Goal: Task Accomplishment & Management: Manage account settings

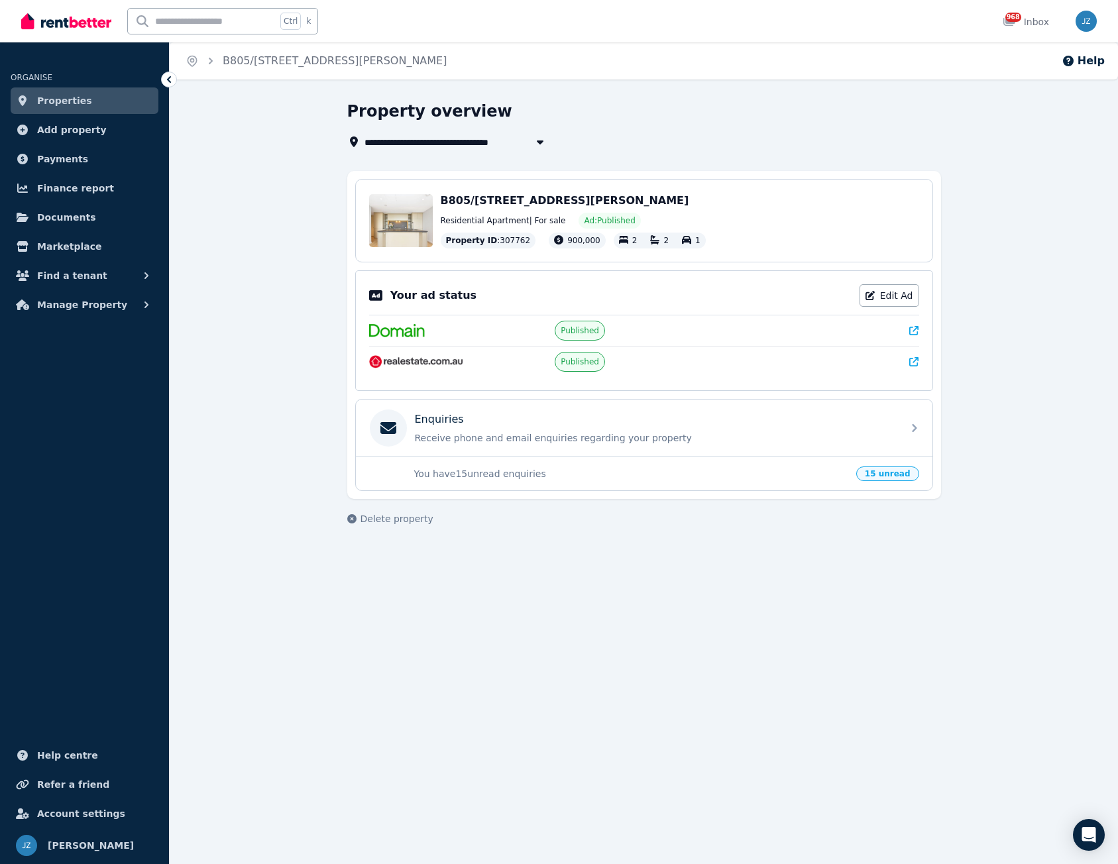
click at [81, 105] on link "Properties" at bounding box center [85, 100] width 148 height 27
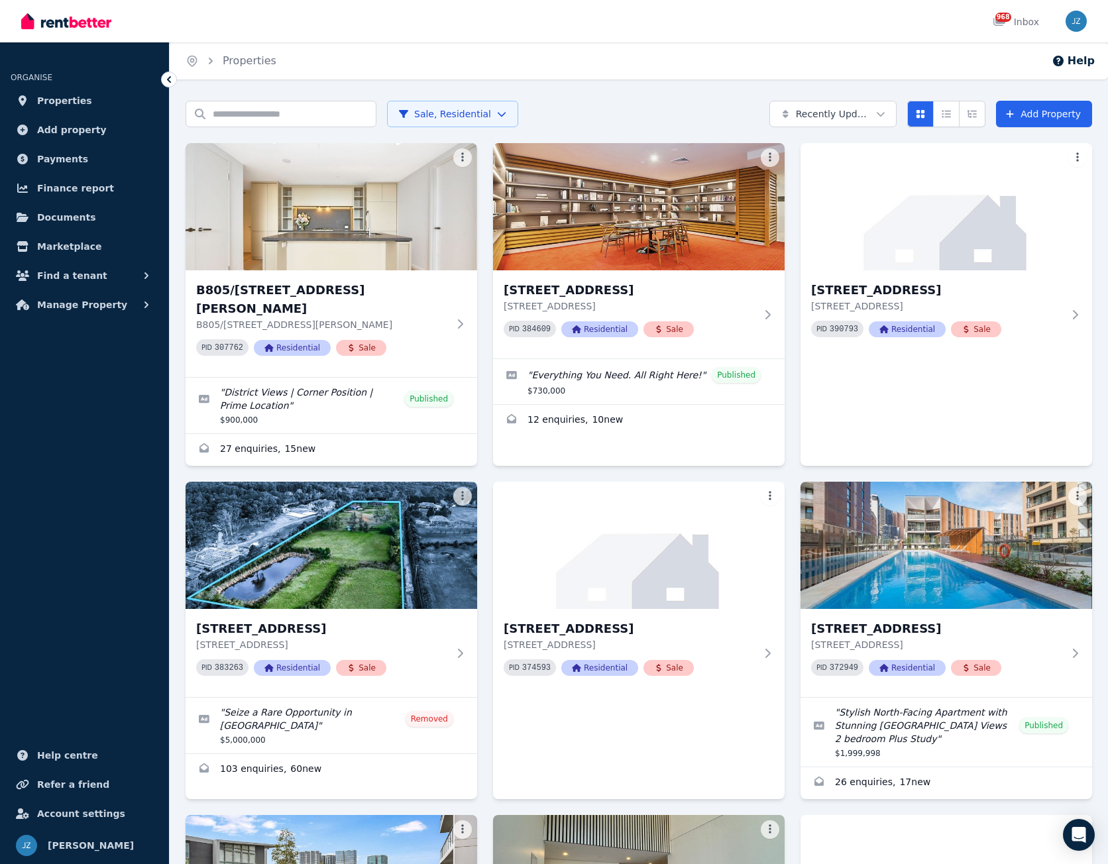
click at [405, 123] on html "Open main menu 968 Inbox Open user menu ORGANISE Properties Add property Paymen…" at bounding box center [554, 432] width 1108 height 864
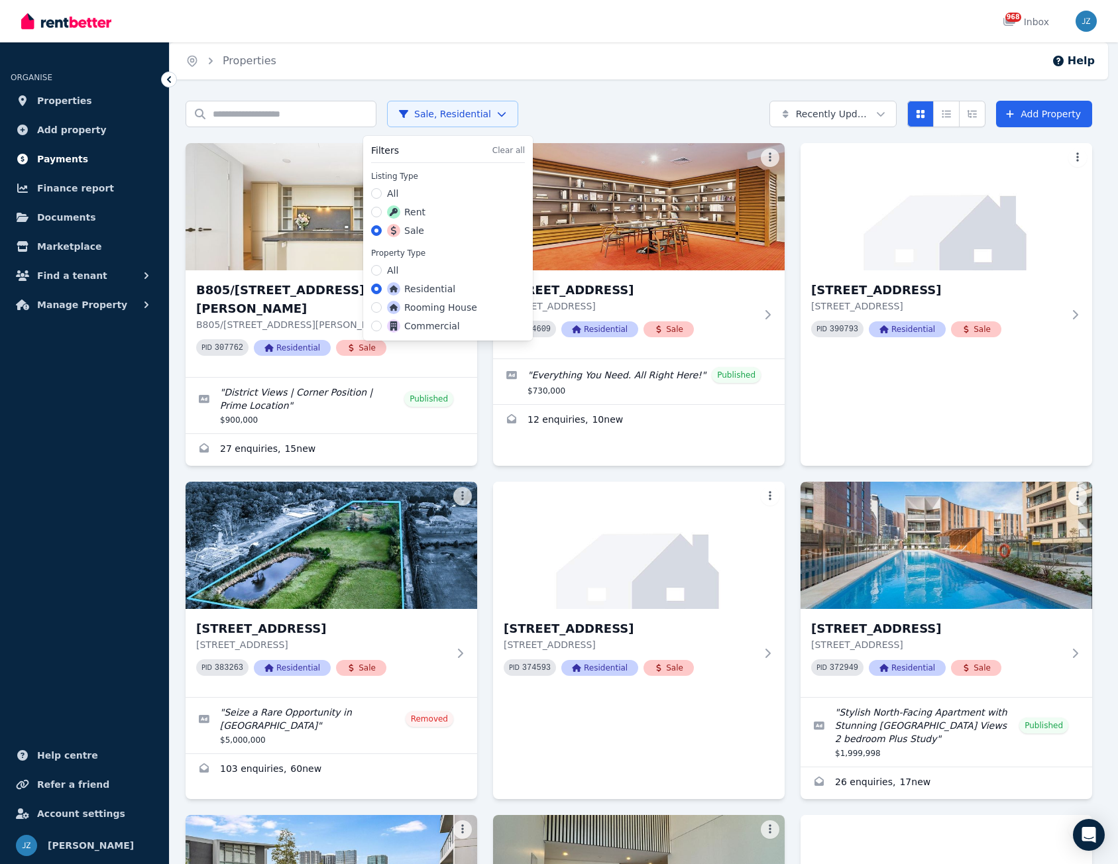
click at [66, 152] on html "Open main menu 968 Inbox Open user menu ORGANISE Properties Add property Paymen…" at bounding box center [559, 432] width 1118 height 864
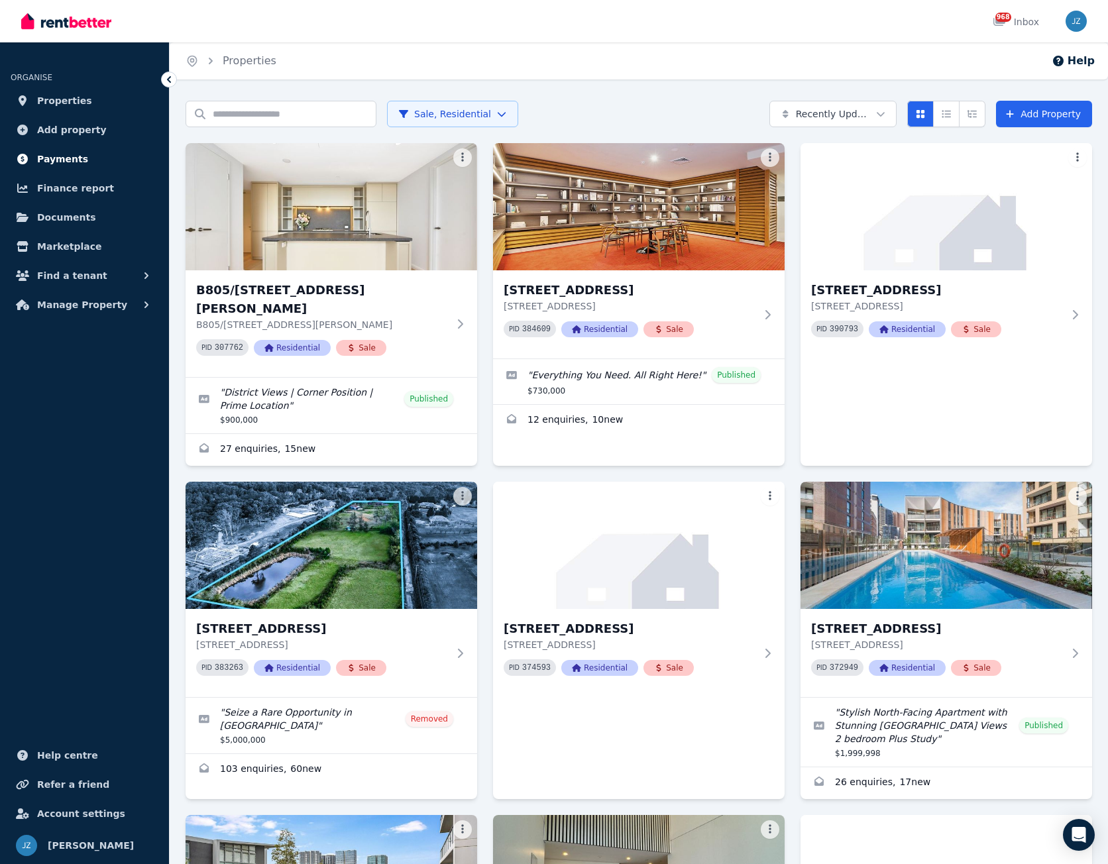
click at [68, 158] on span "Payments" at bounding box center [62, 159] width 51 height 16
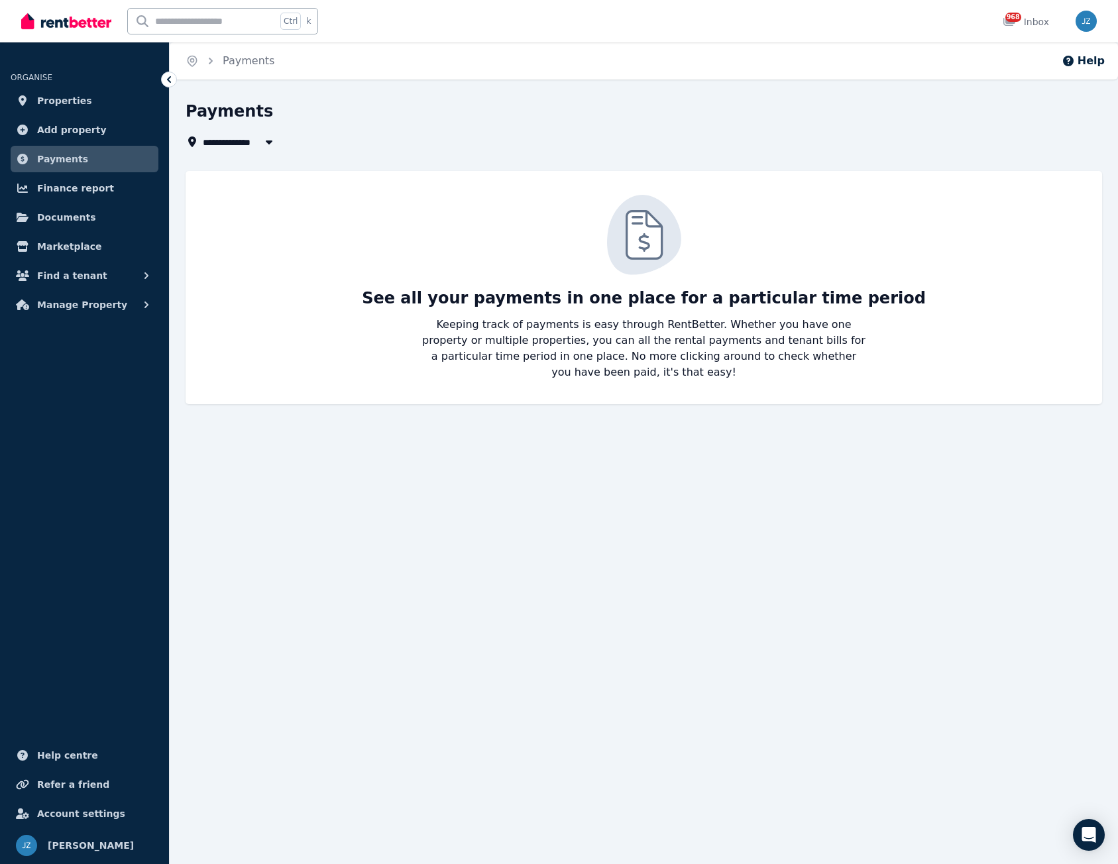
click at [251, 136] on span "All Properties" at bounding box center [245, 142] width 85 height 16
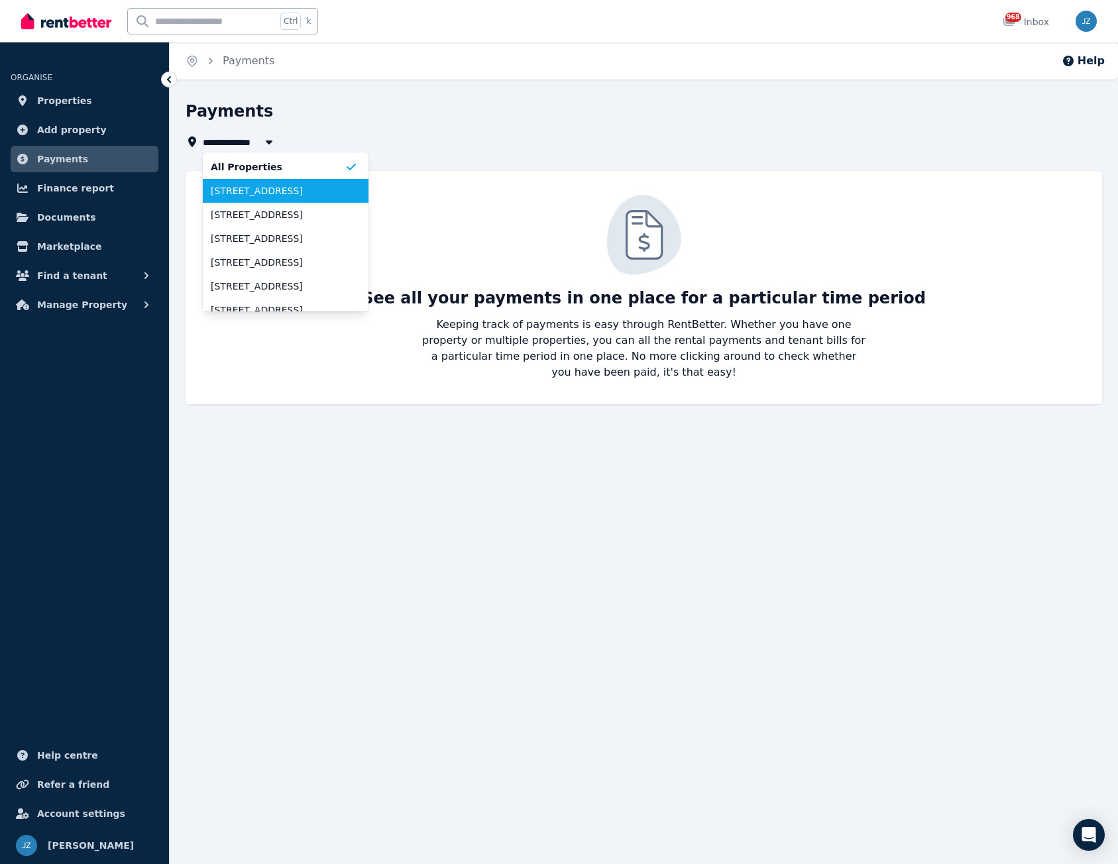
click at [249, 191] on span "[STREET_ADDRESS]" at bounding box center [278, 190] width 134 height 13
type input "**********"
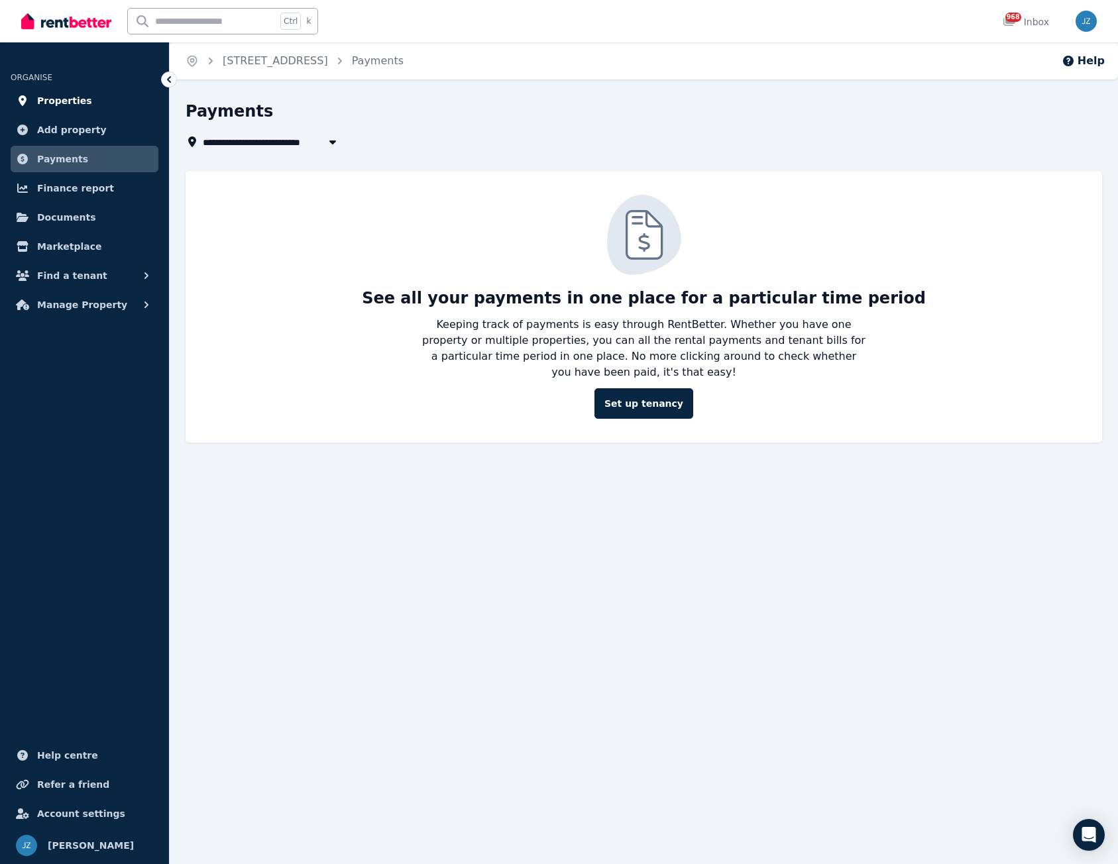
click at [71, 99] on span "Properties" at bounding box center [64, 101] width 55 height 16
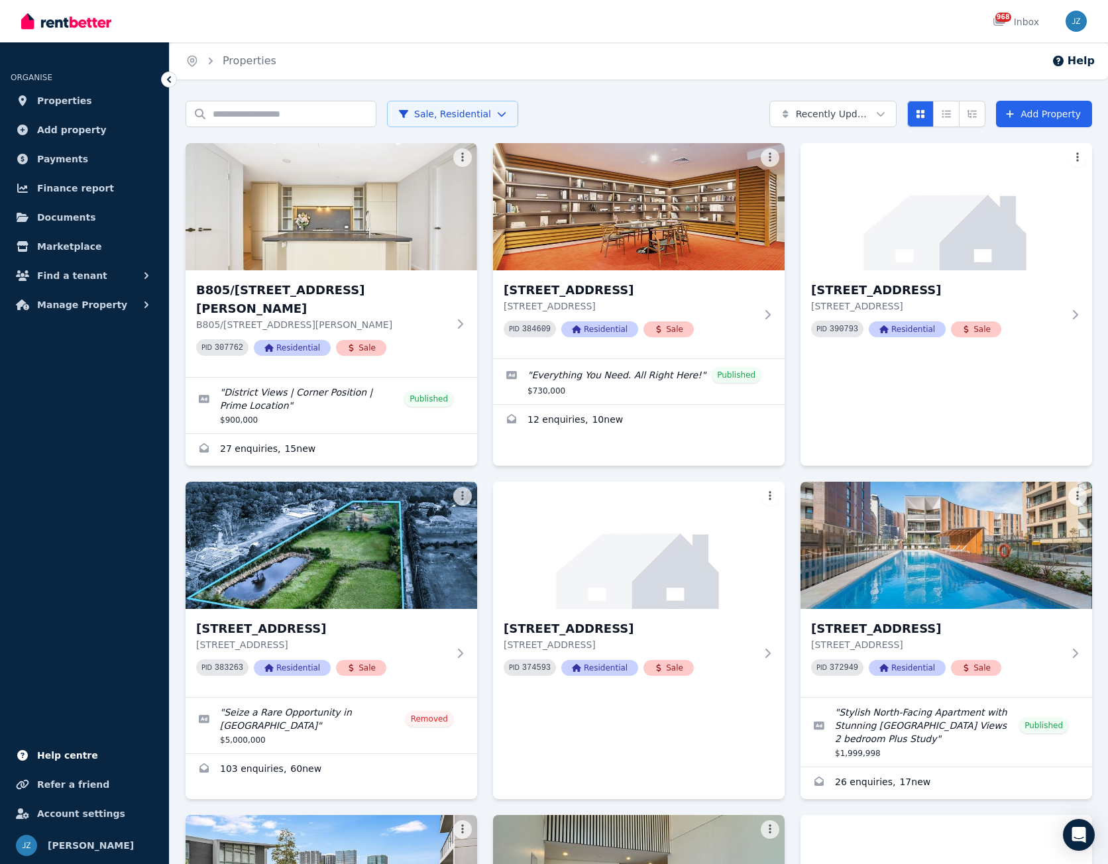
click at [77, 754] on span "Help centre" at bounding box center [67, 755] width 61 height 16
click at [1084, 22] on img "button" at bounding box center [1075, 21] width 21 height 21
click at [1015, 104] on link "Billing" at bounding box center [994, 97] width 71 height 24
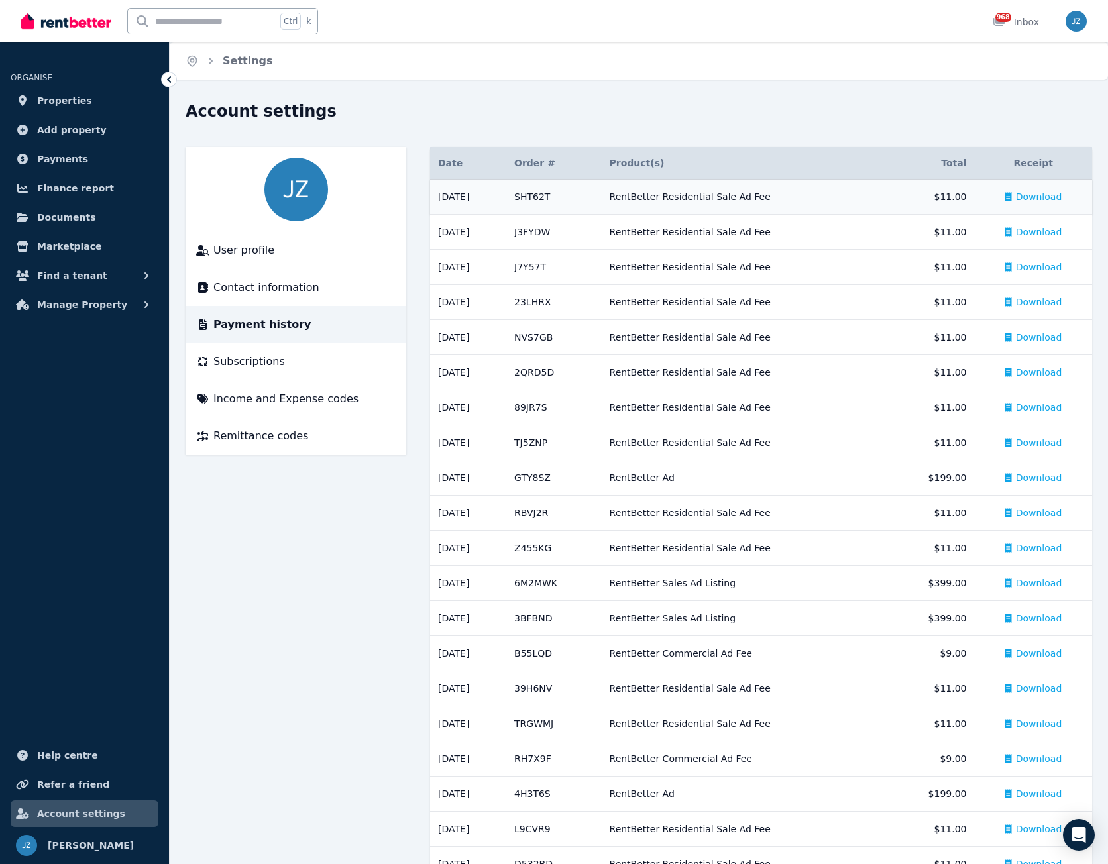
click at [740, 201] on div "RentBetter Residential Sale Ad Fee" at bounding box center [745, 196] width 270 height 13
click at [1040, 193] on span "Download" at bounding box center [1039, 196] width 46 height 13
click at [78, 101] on span "Properties" at bounding box center [64, 101] width 55 height 16
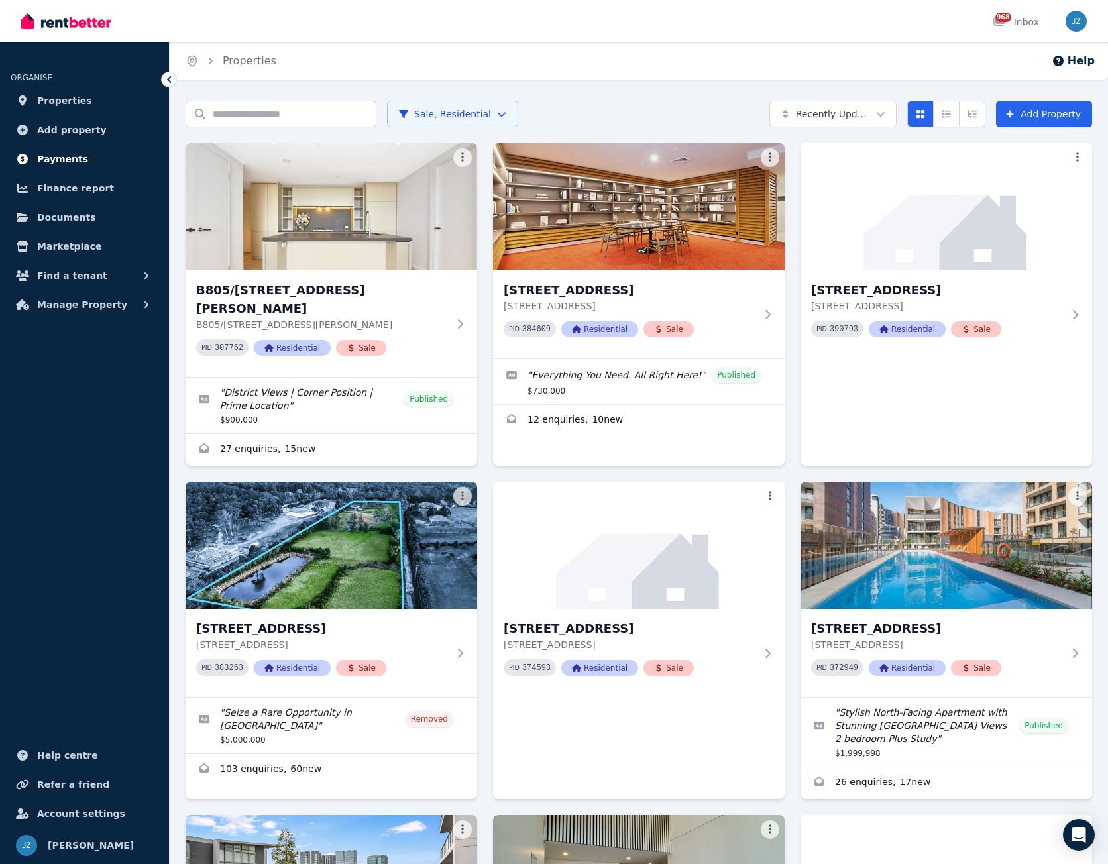
click at [45, 154] on span "Payments" at bounding box center [62, 159] width 51 height 16
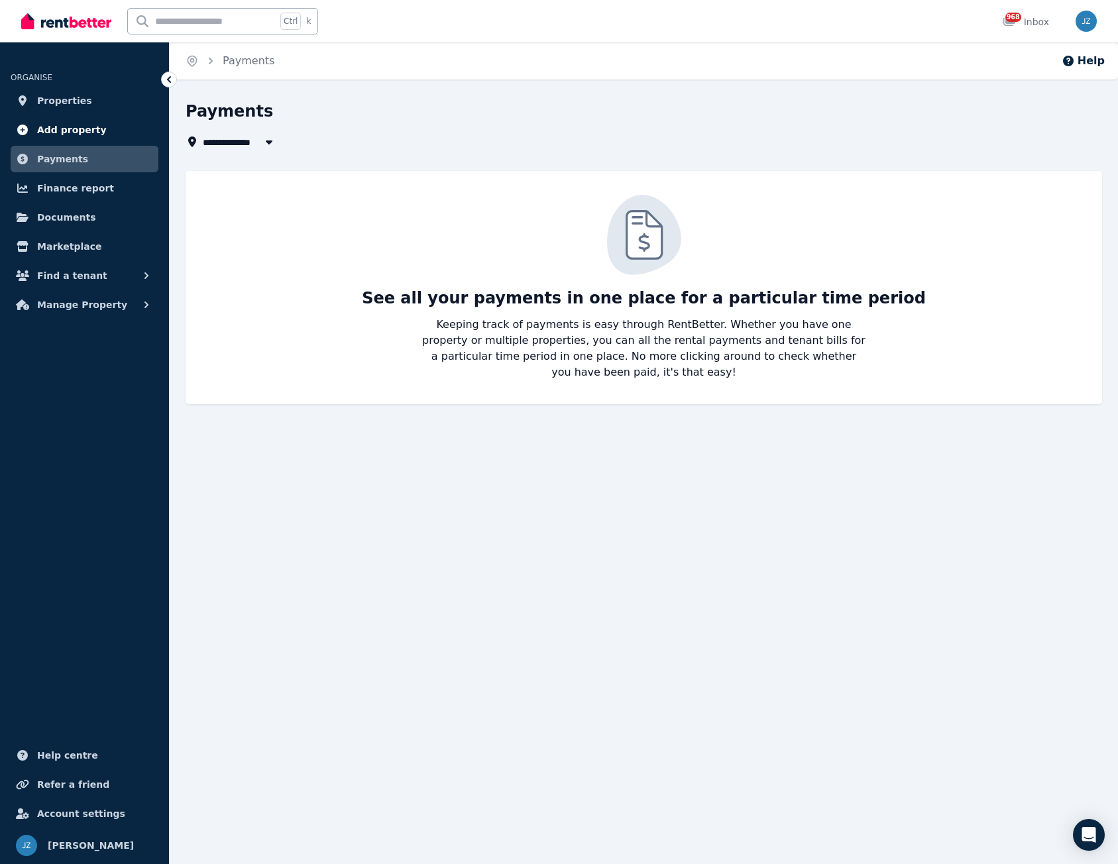
click at [66, 125] on span "Add property" at bounding box center [72, 130] width 70 height 16
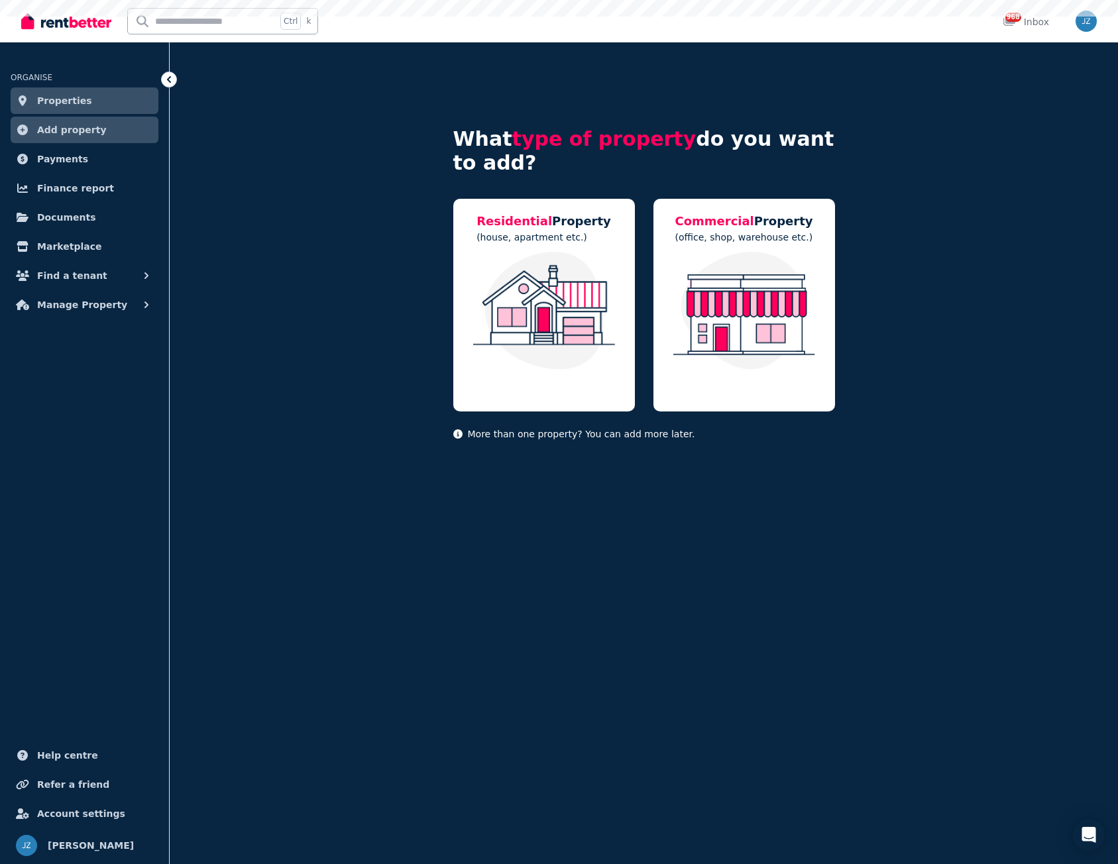
click at [64, 90] on link "Properties" at bounding box center [85, 100] width 148 height 27
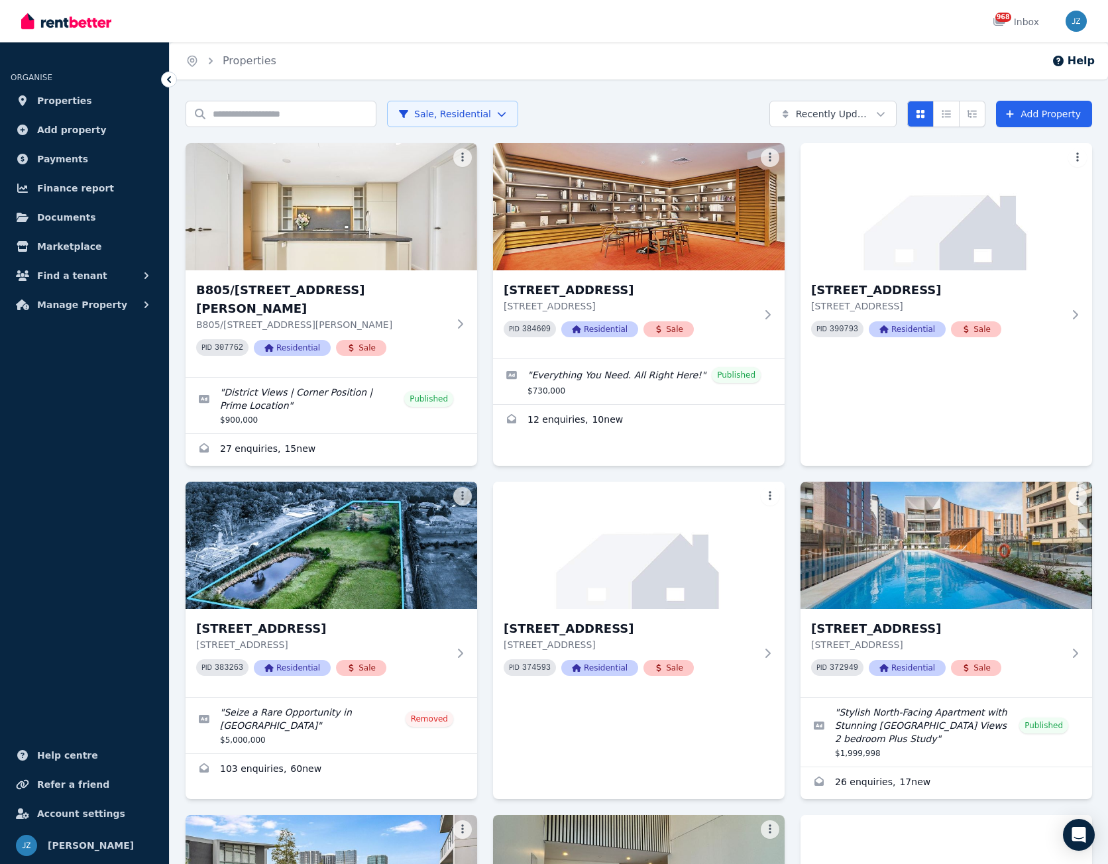
click at [486, 105] on html "Open main menu 968 Inbox Open user menu ORGANISE Properties Add property Paymen…" at bounding box center [554, 432] width 1108 height 864
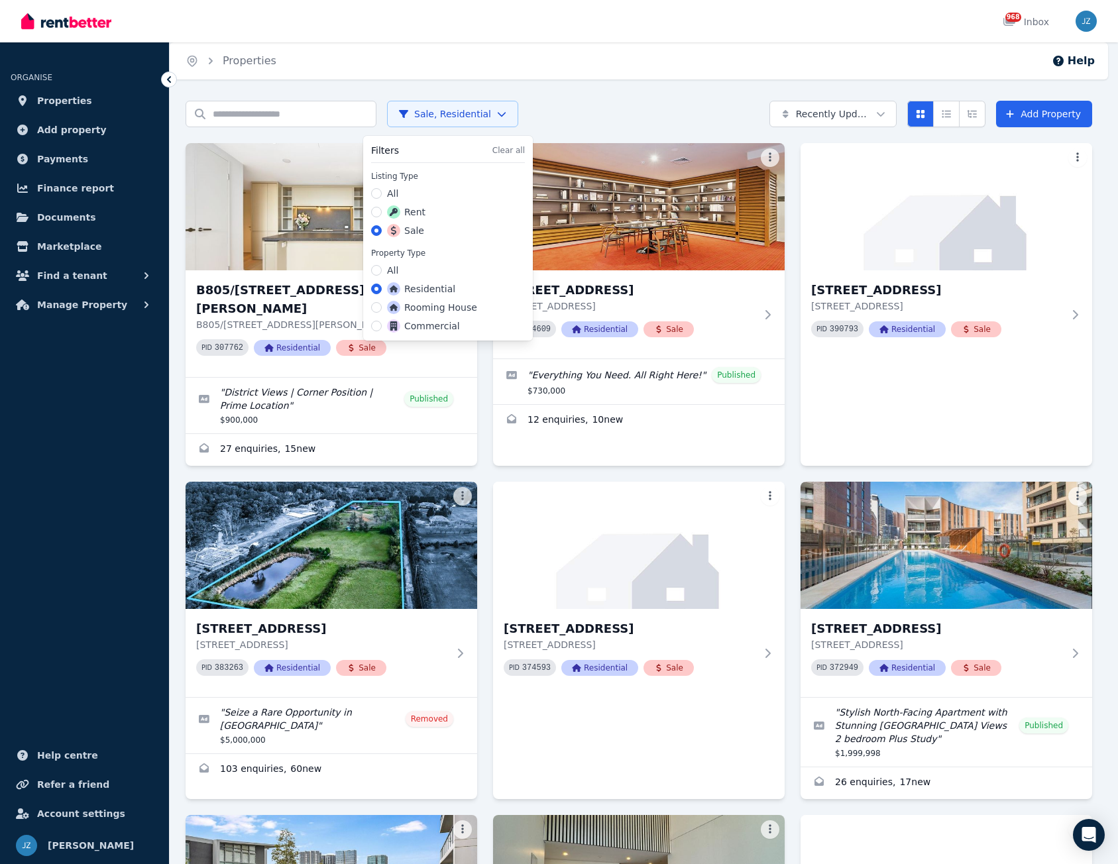
click at [408, 215] on label "Rent" at bounding box center [406, 211] width 38 height 13
click at [382, 215] on button "Rent" at bounding box center [376, 212] width 11 height 11
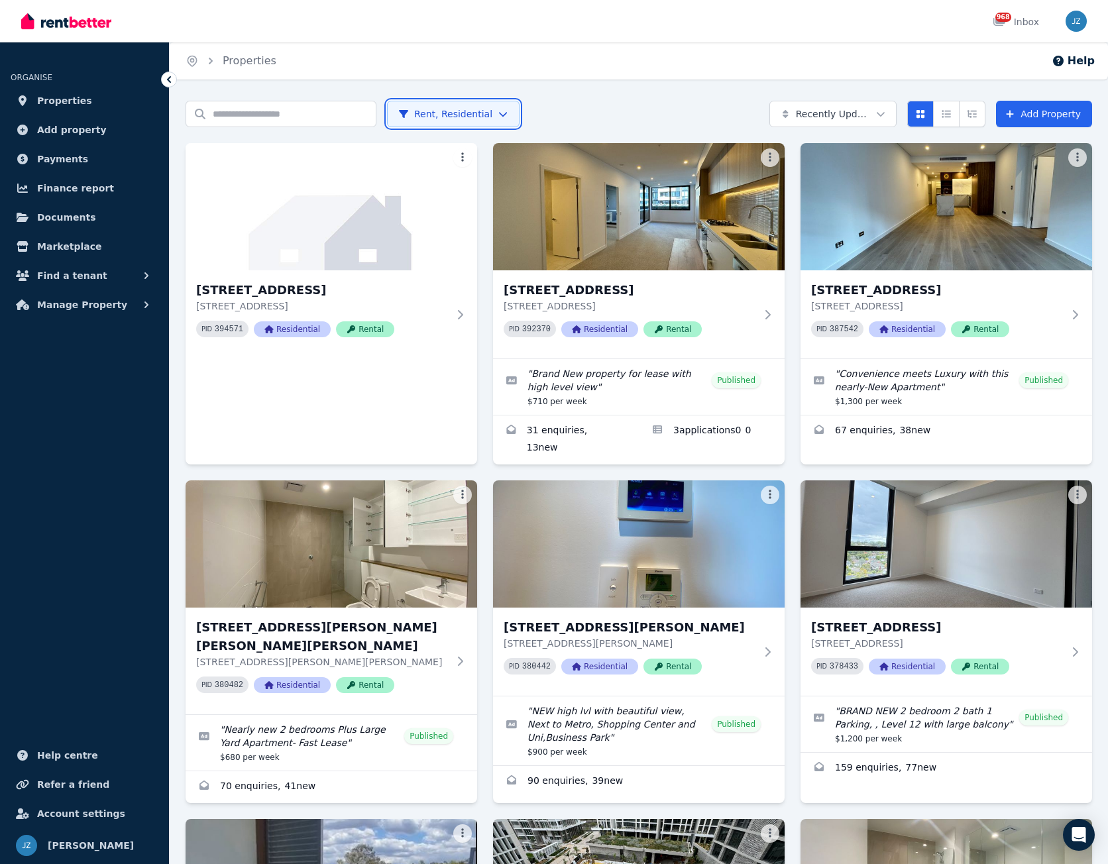
click at [572, 90] on html "Open main menu 968 Inbox Open user menu ORGANISE Properties Add property Paymen…" at bounding box center [554, 432] width 1108 height 864
click at [464, 158] on html "Open main menu 968 Inbox Open user menu ORGANISE Properties Add property Paymen…" at bounding box center [554, 432] width 1108 height 864
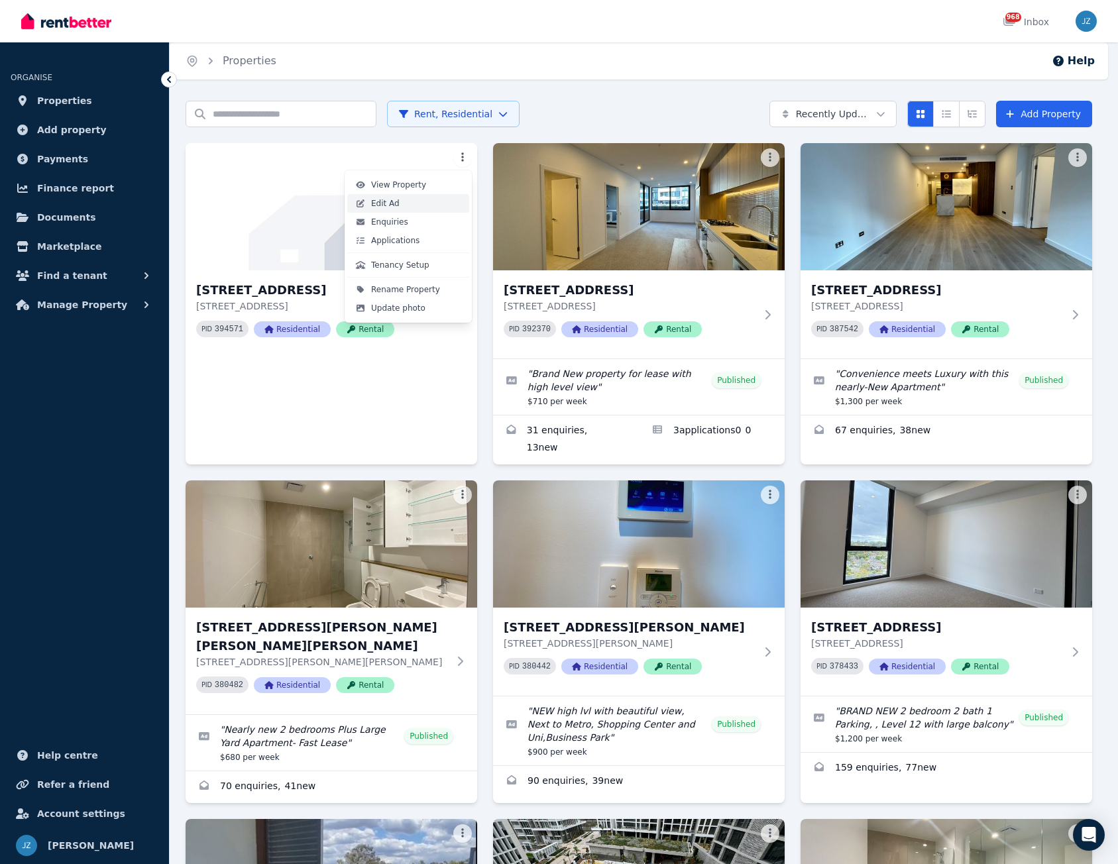
click at [384, 201] on span "Edit Ad" at bounding box center [385, 203] width 28 height 11
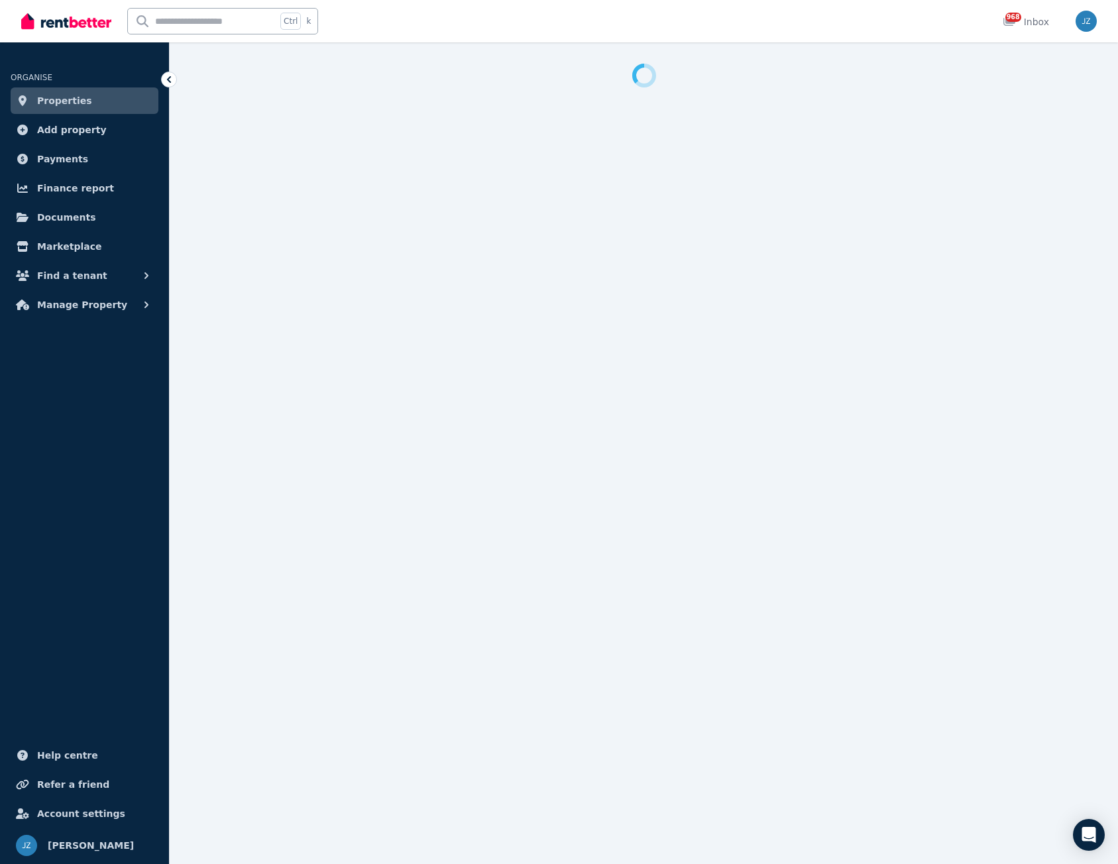
select select "***"
select select "**********"
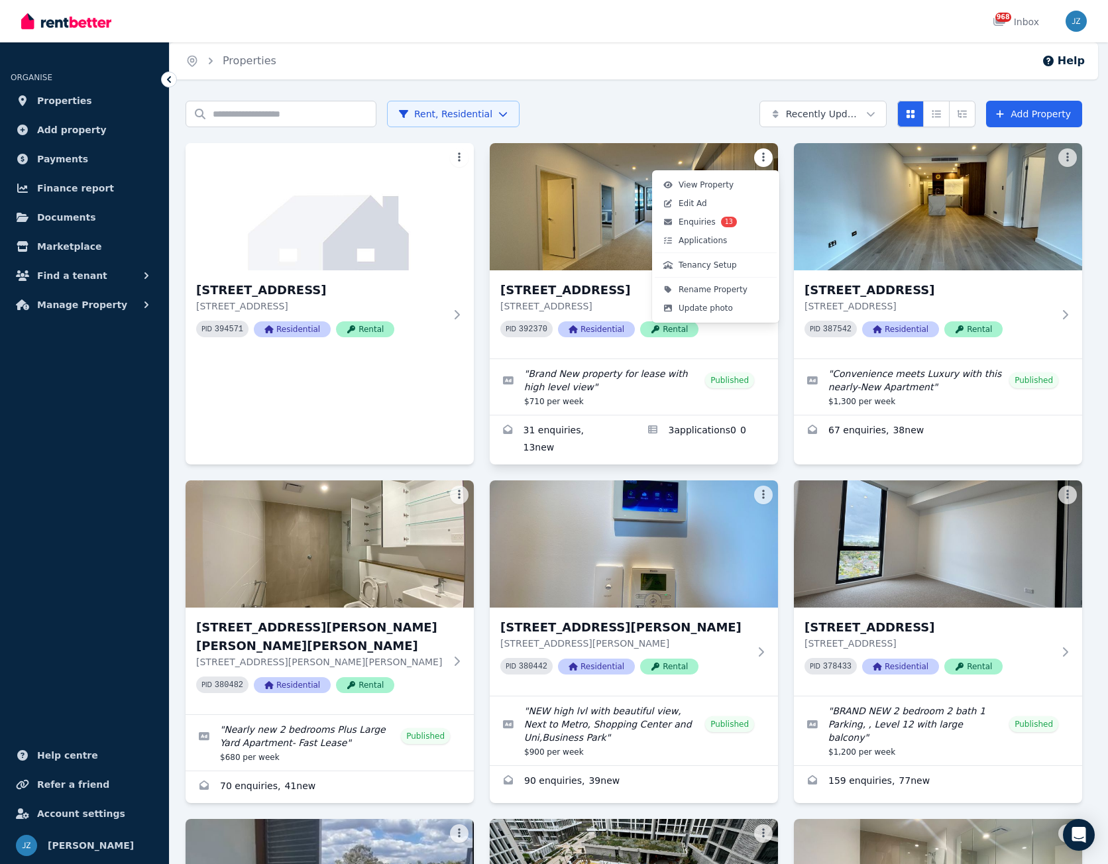
click at [766, 156] on html "Open main menu 968 Inbox Open user menu ORGANISE Properties Add property Paymen…" at bounding box center [554, 432] width 1108 height 864
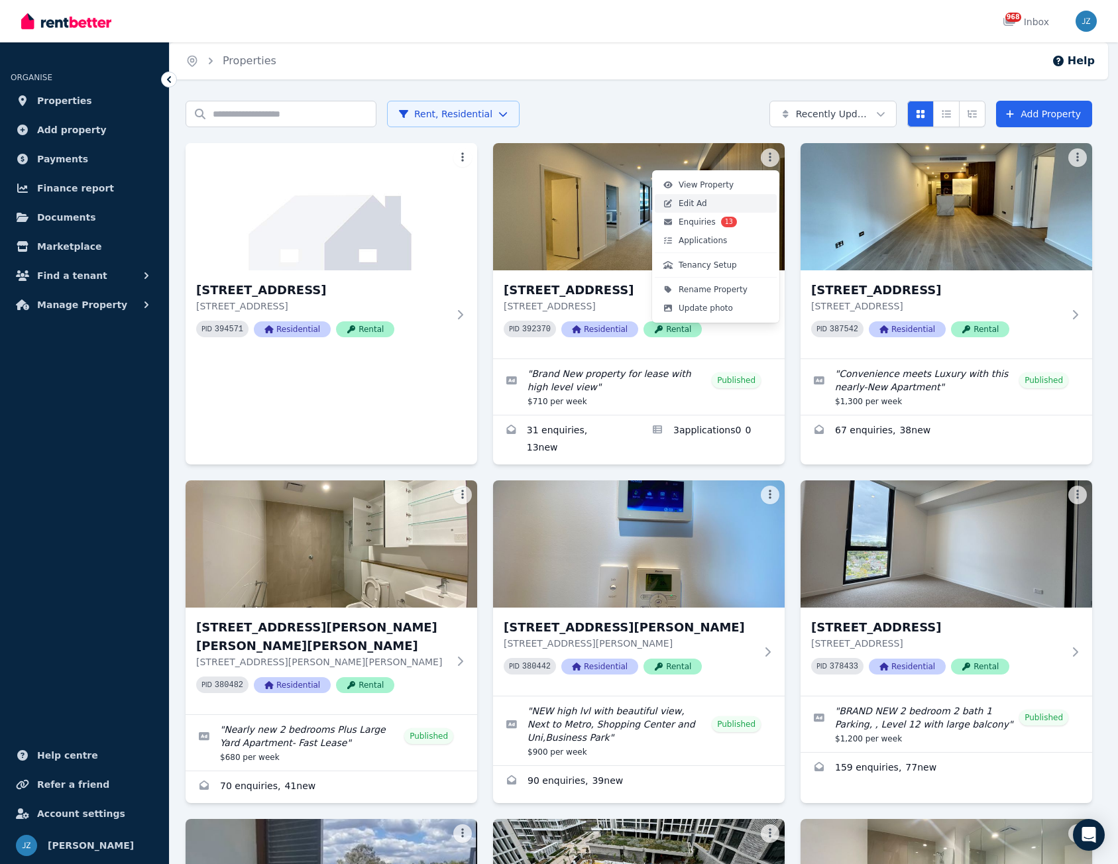
click at [709, 199] on link "Edit Ad" at bounding box center [716, 203] width 122 height 19
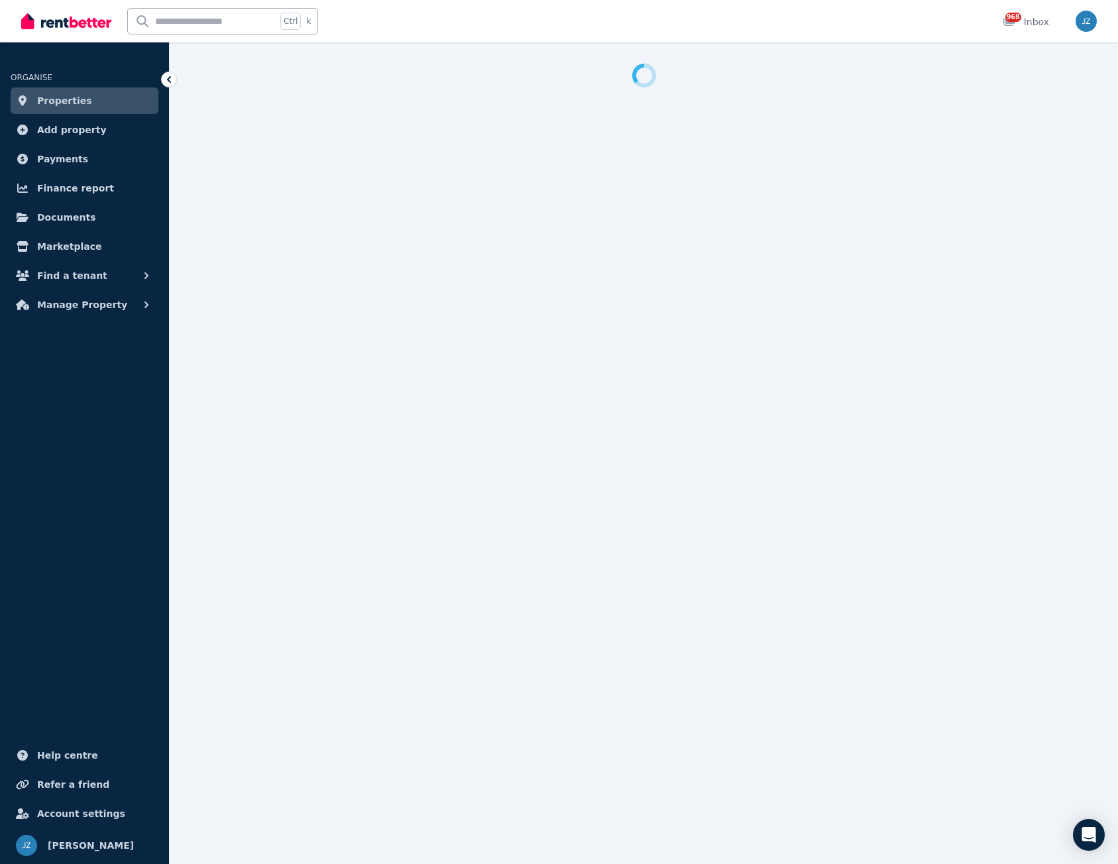
select select "**********"
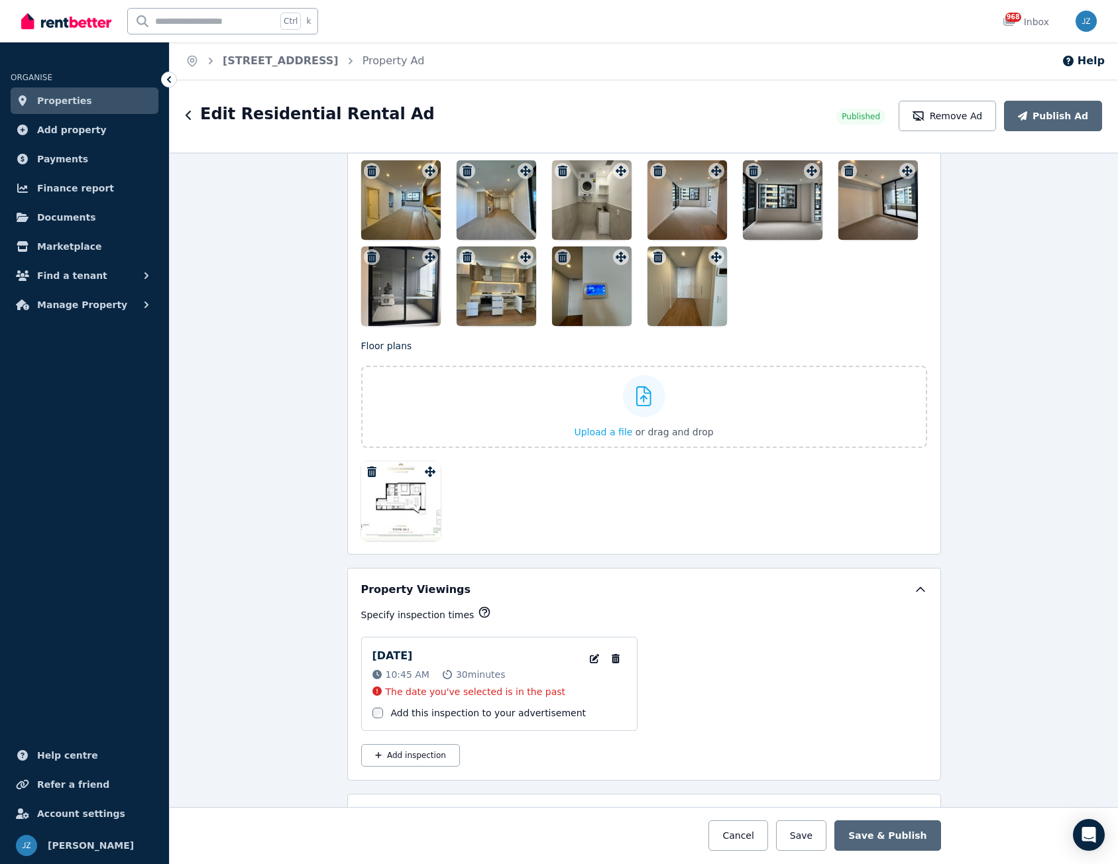
scroll to position [1590, 0]
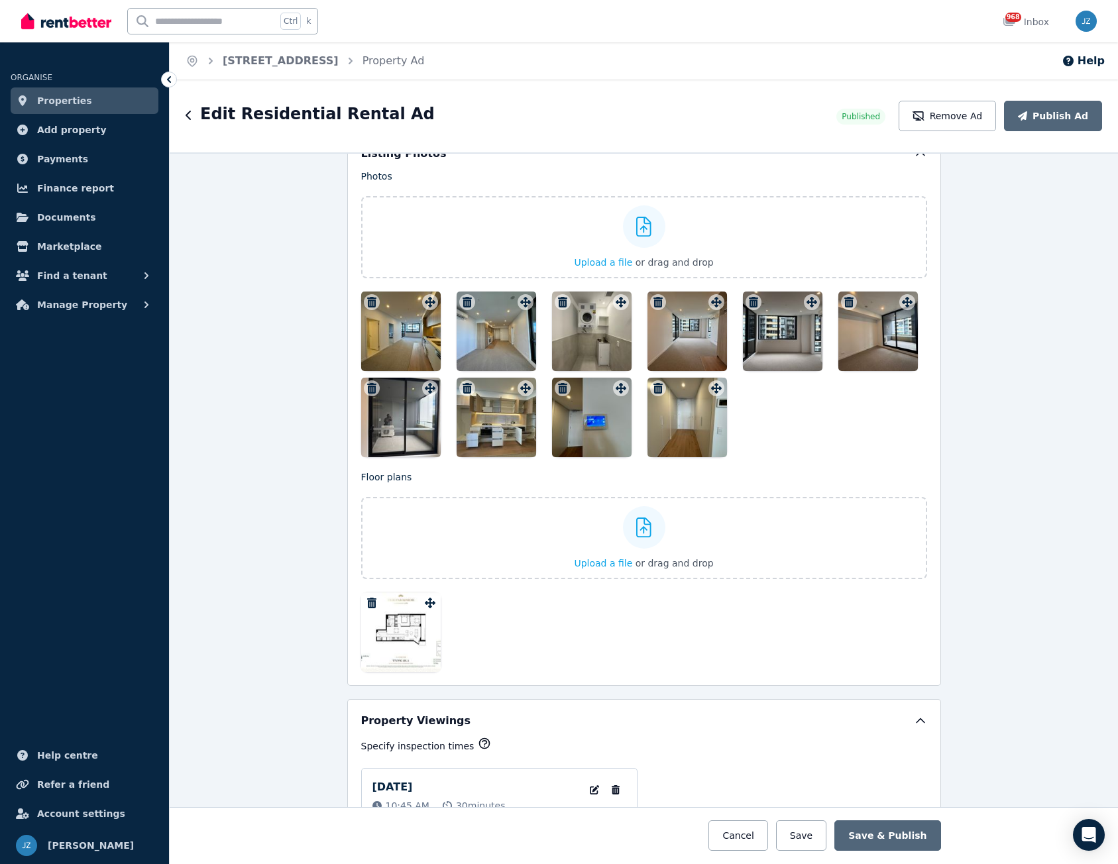
click at [370, 303] on icon "button" at bounding box center [371, 302] width 9 height 11
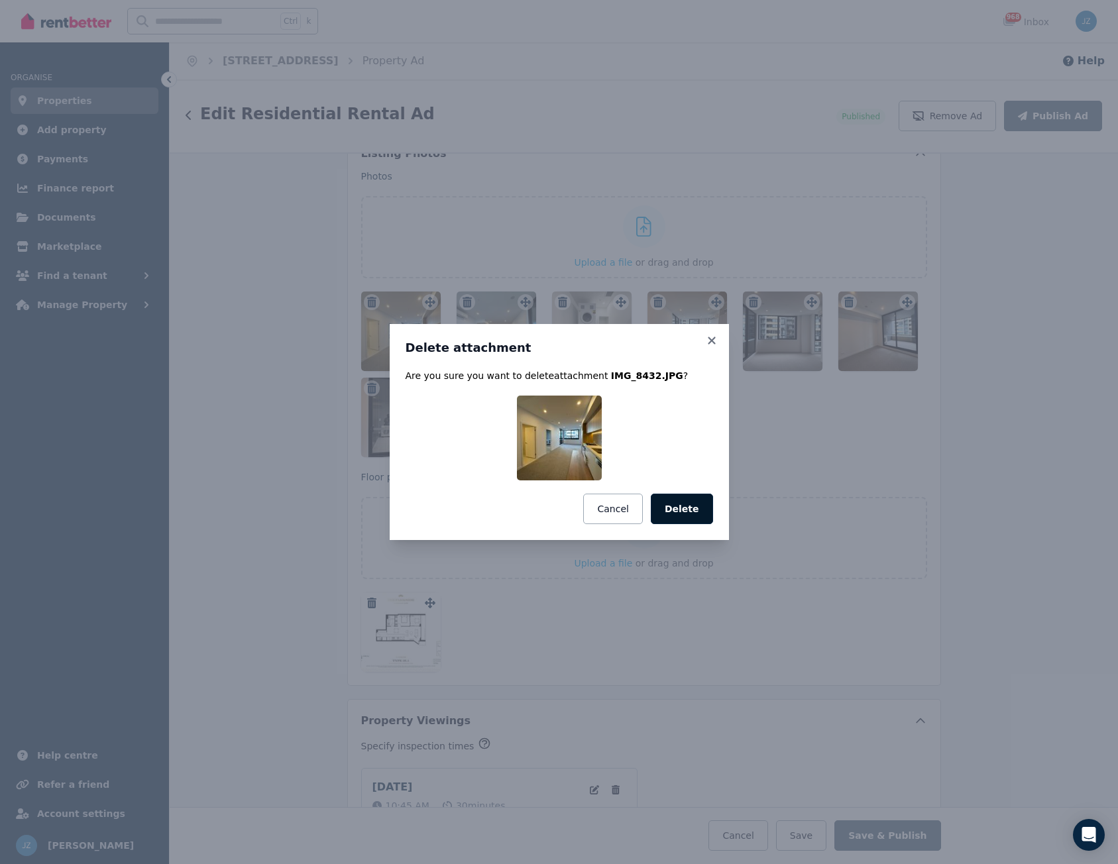
click at [698, 504] on button "Delete" at bounding box center [682, 509] width 62 height 30
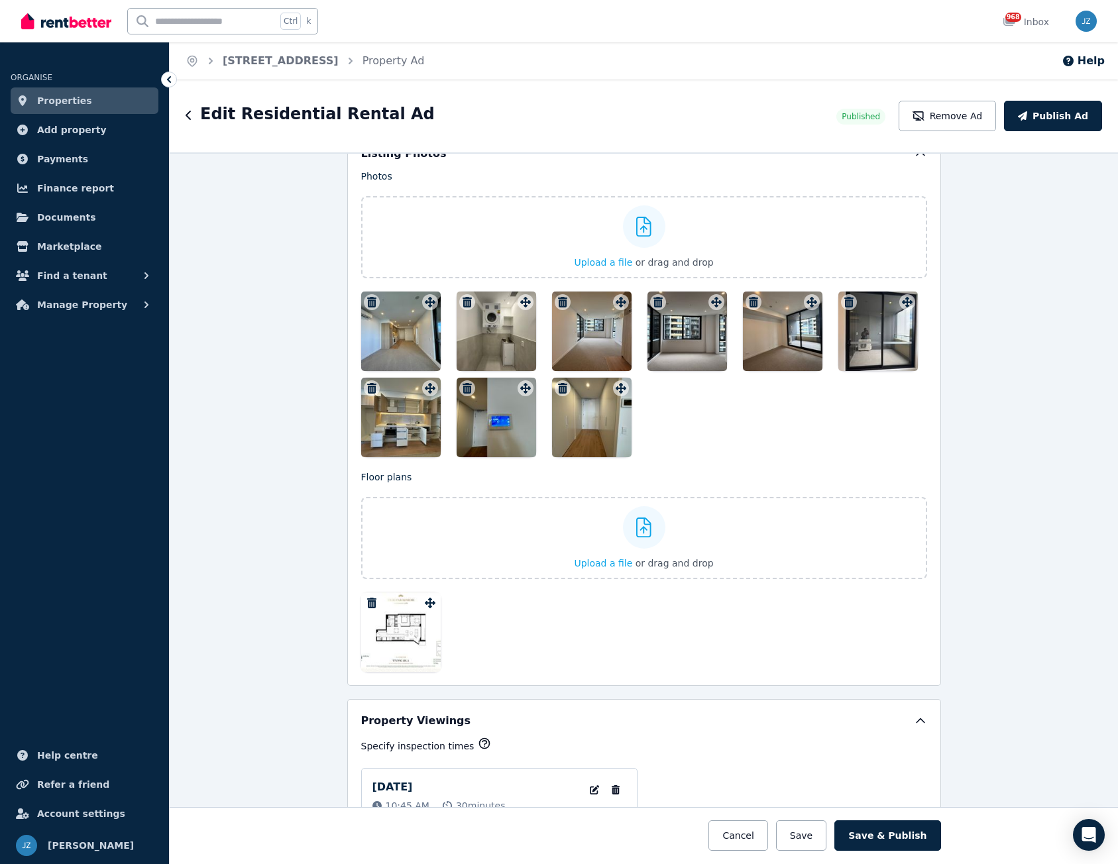
click at [367, 298] on icon "button" at bounding box center [371, 302] width 9 height 11
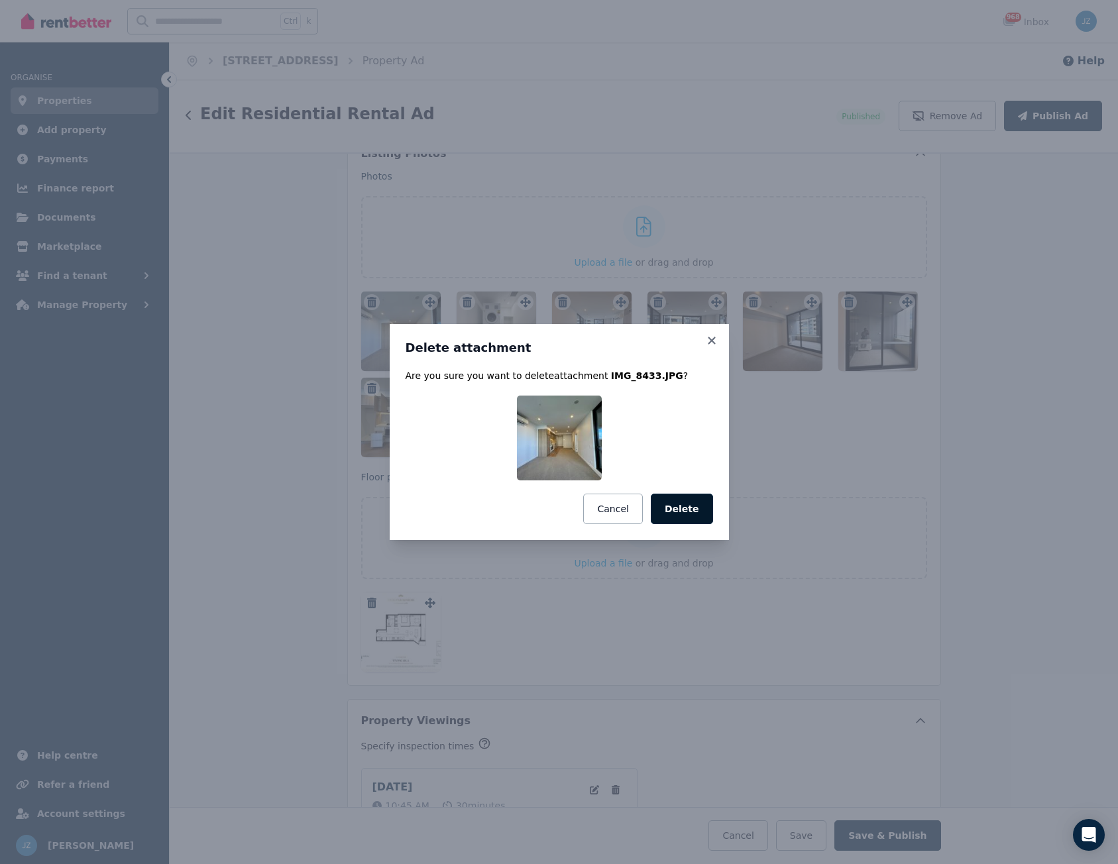
click at [682, 511] on button "Delete" at bounding box center [682, 509] width 62 height 30
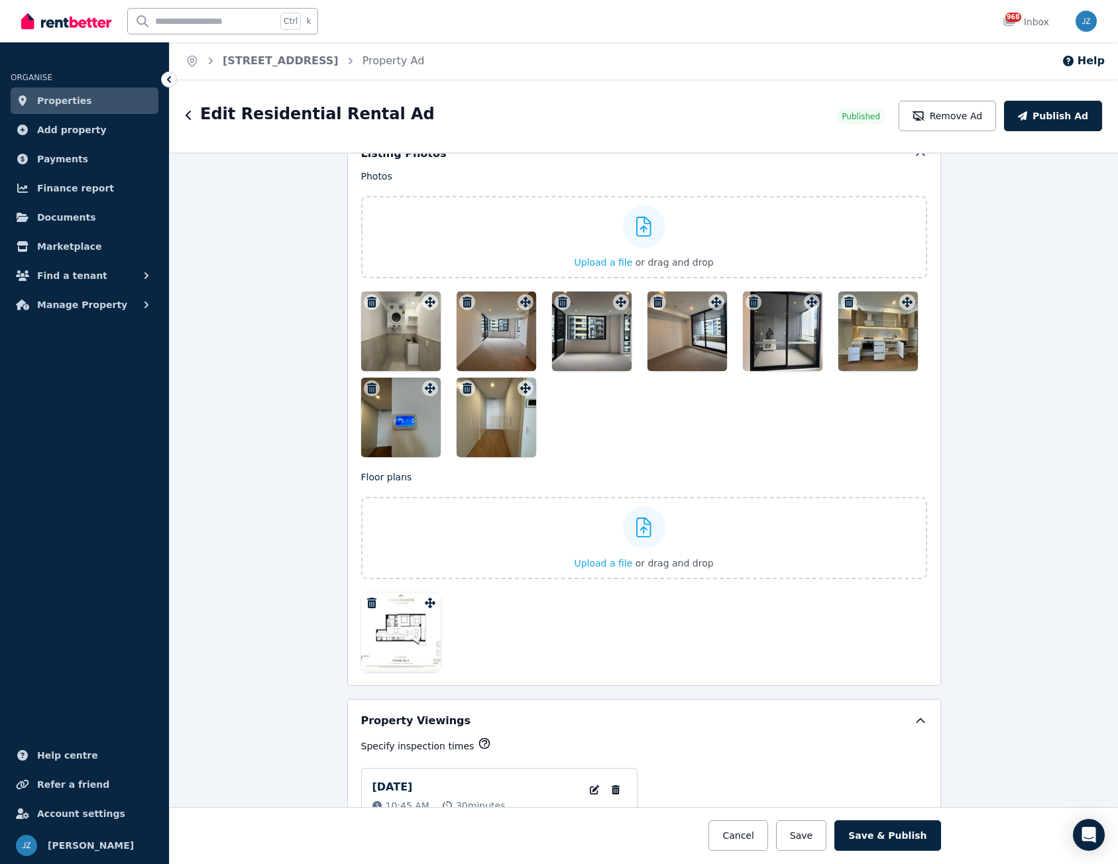
click at [367, 300] on icon "button" at bounding box center [371, 302] width 9 height 11
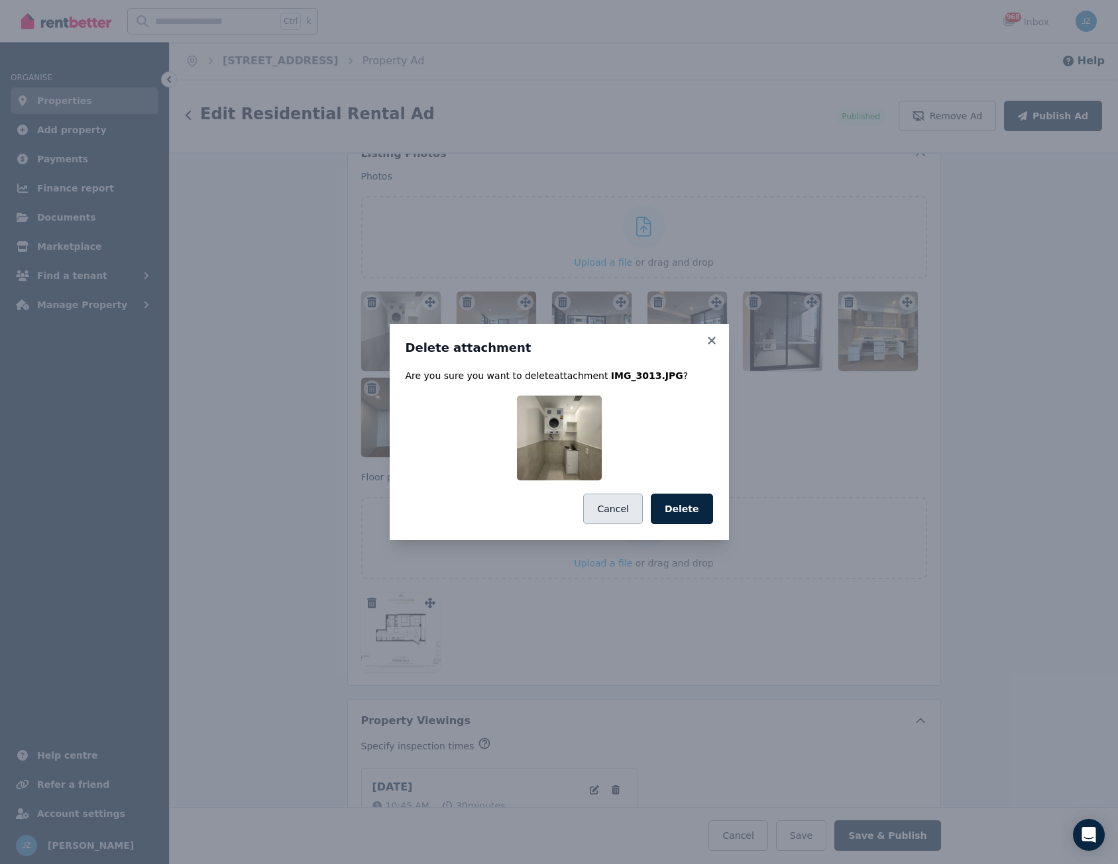
click at [625, 521] on button "Cancel" at bounding box center [612, 509] width 59 height 30
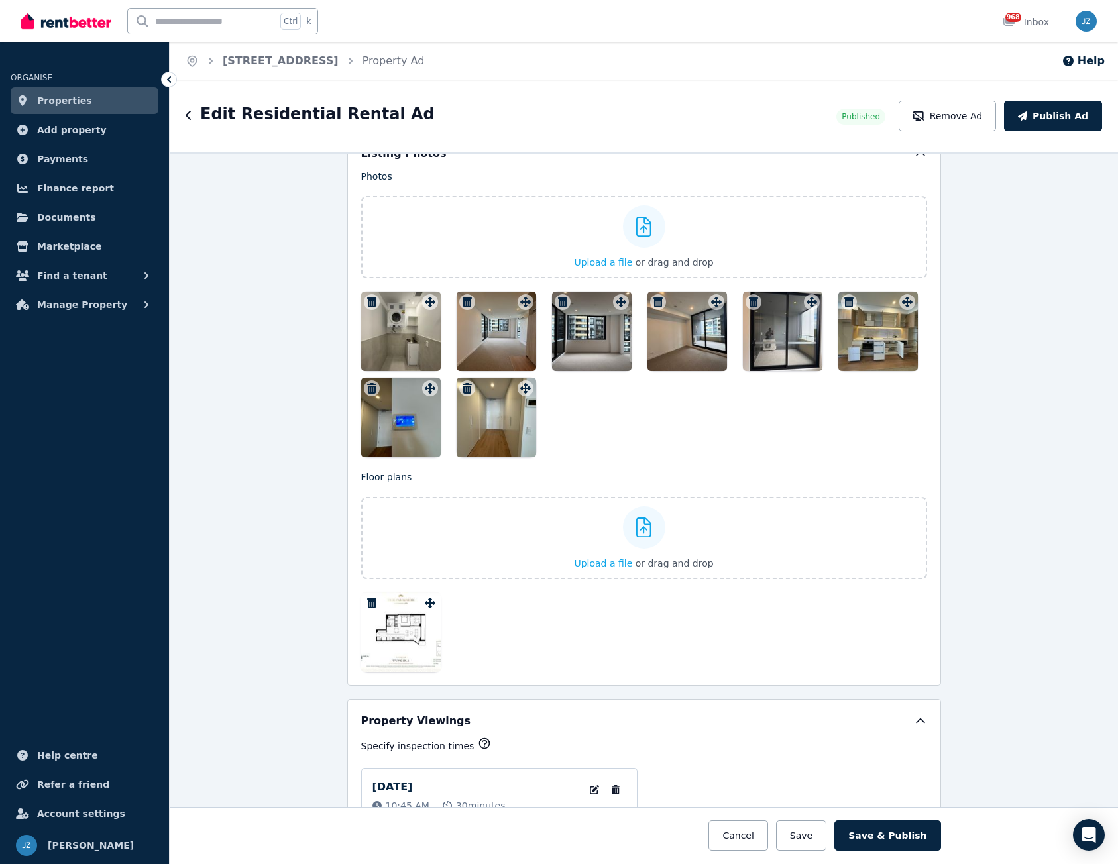
click at [462, 301] on icon "button" at bounding box center [466, 302] width 9 height 11
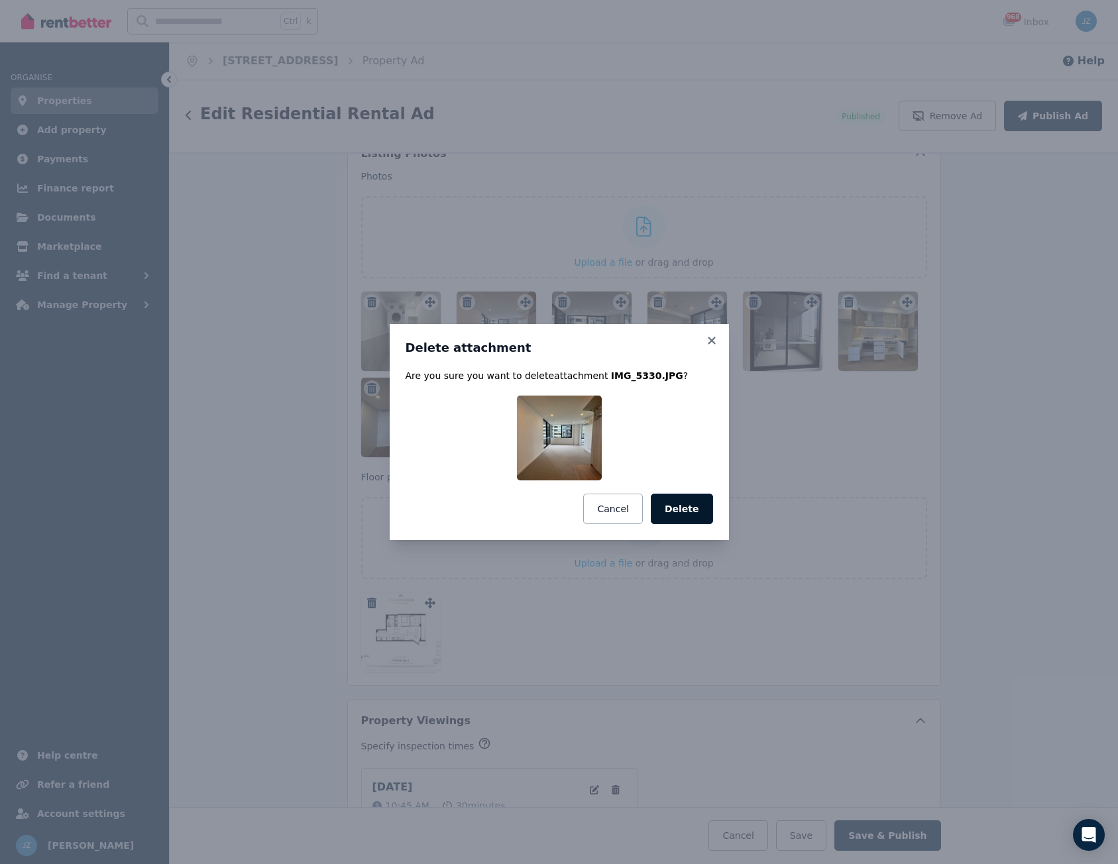
click at [704, 520] on button "Delete" at bounding box center [682, 509] width 62 height 30
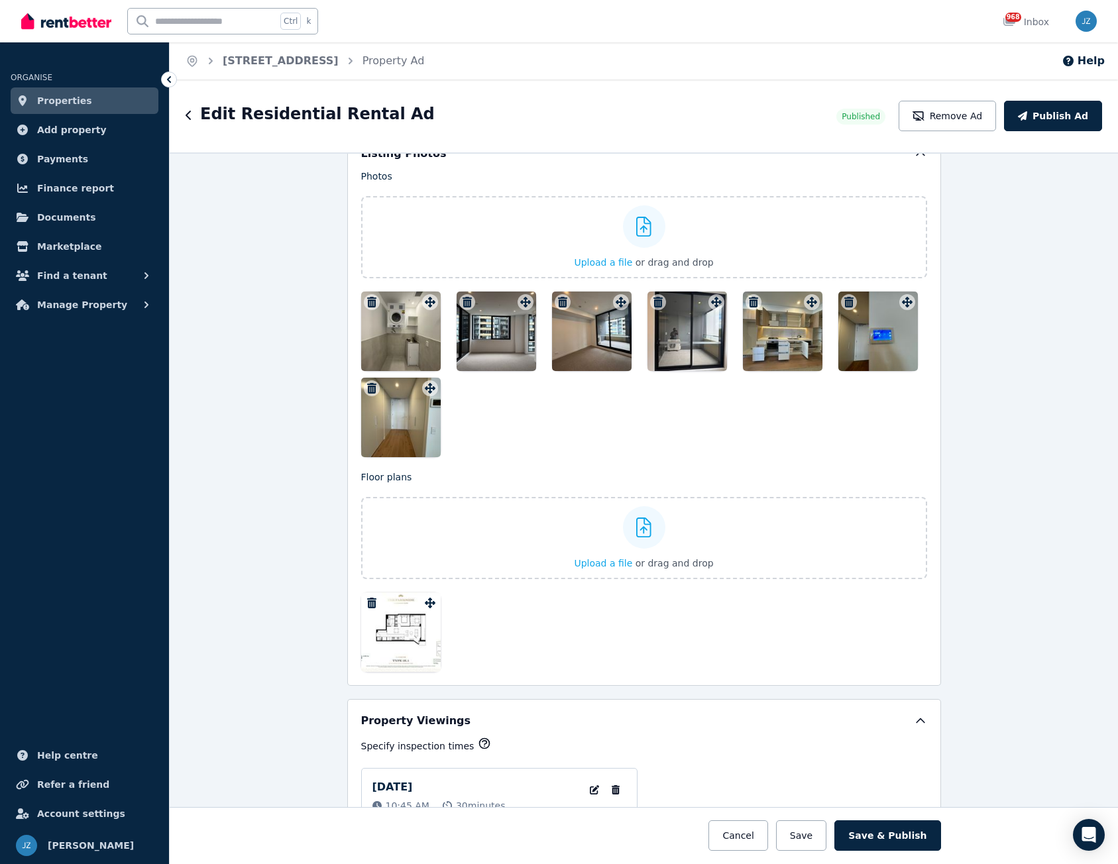
click at [556, 303] on icon "button" at bounding box center [562, 302] width 13 height 11
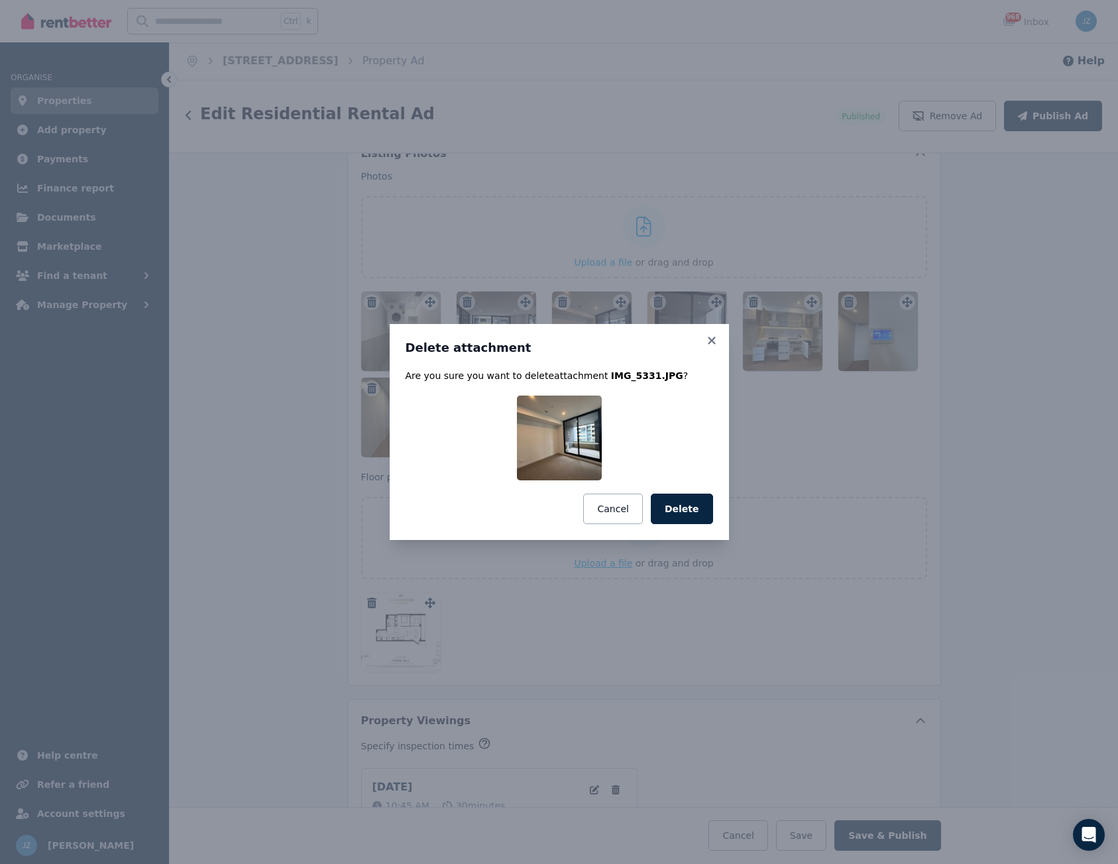
drag, startPoint x: 664, startPoint y: 516, endPoint x: 602, endPoint y: 439, distance: 99.4
click at [663, 515] on button "Delete" at bounding box center [682, 509] width 62 height 30
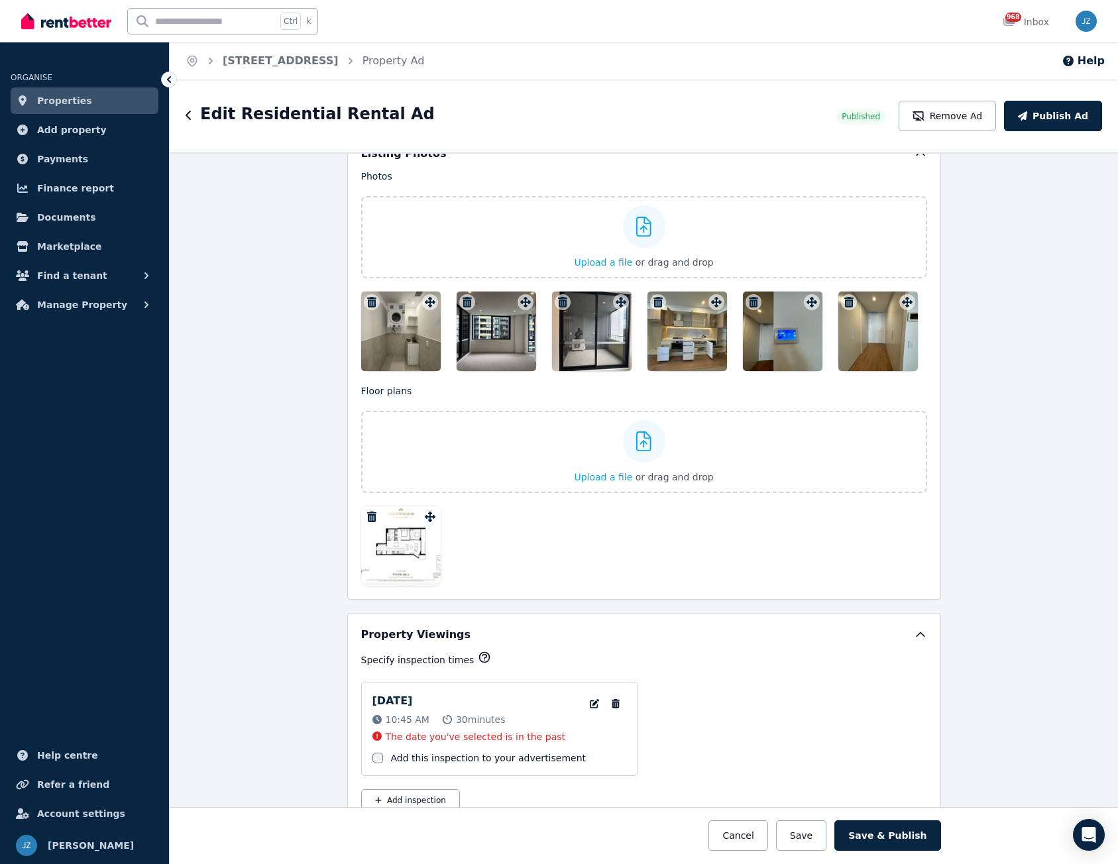
click at [462, 307] on icon "button" at bounding box center [466, 302] width 9 height 11
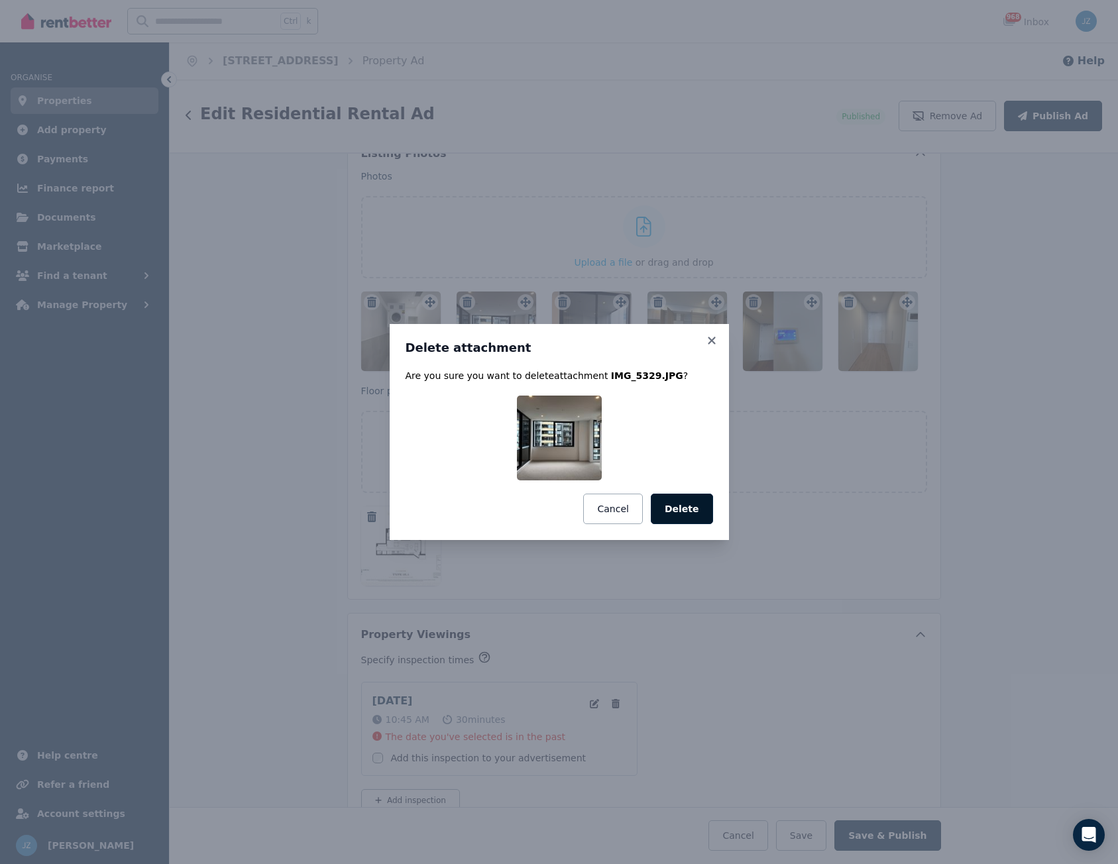
click at [681, 520] on button "Delete" at bounding box center [682, 509] width 62 height 30
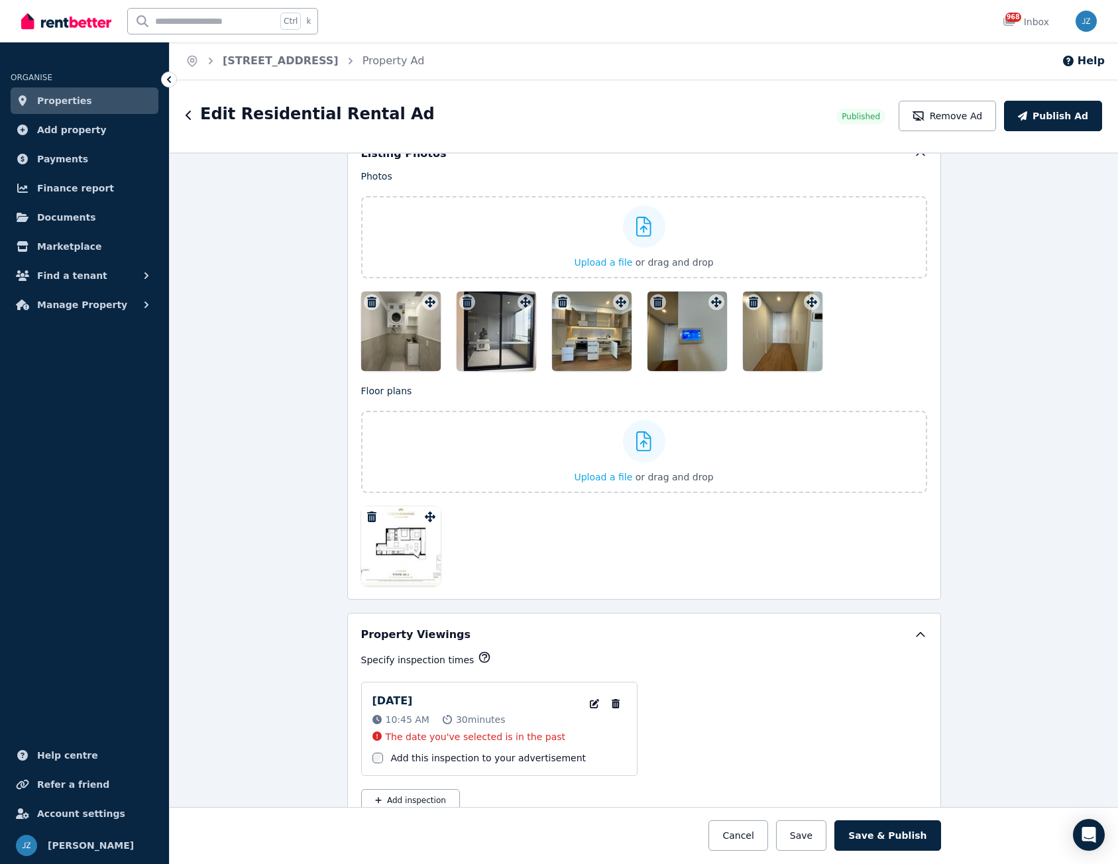
click at [463, 302] on icon "button" at bounding box center [466, 302] width 9 height 11
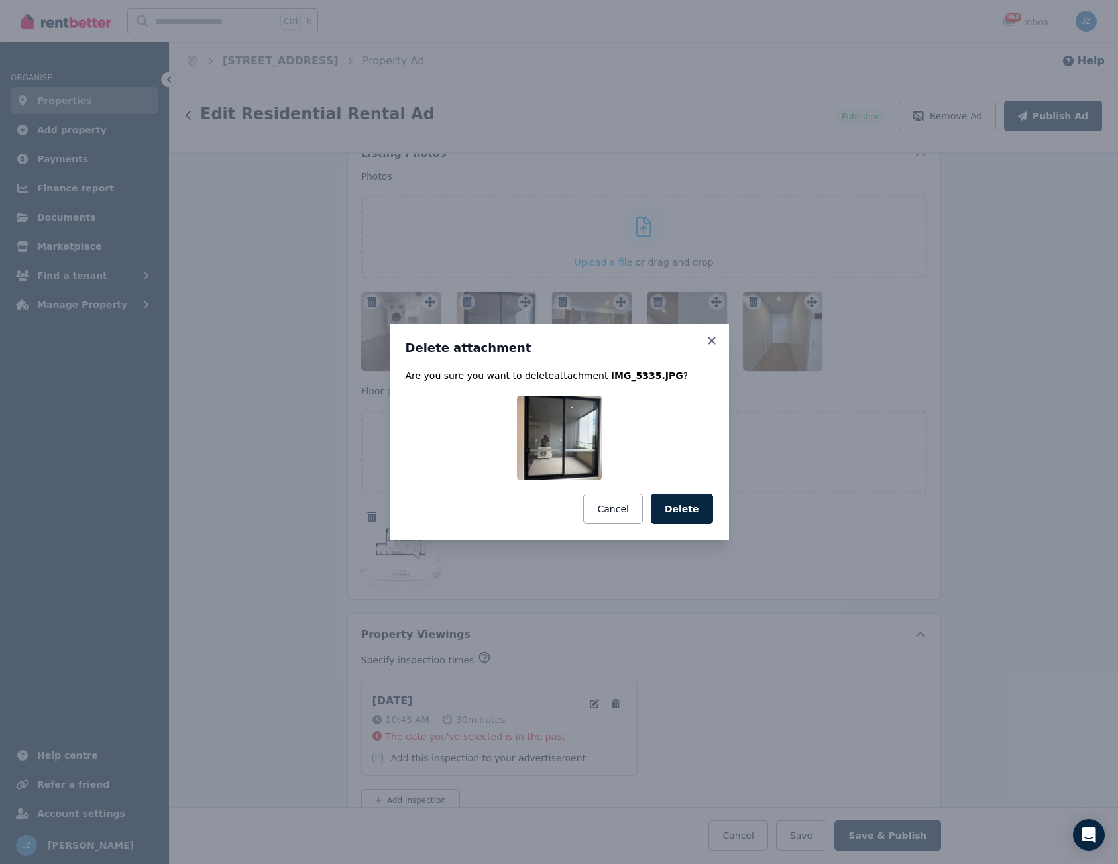
click at [723, 511] on div "Delete attachment Are you sure you want to delete attachment IMG_5335.JPG ? Can…" at bounding box center [559, 432] width 339 height 216
click at [706, 507] on button "Delete" at bounding box center [682, 509] width 62 height 30
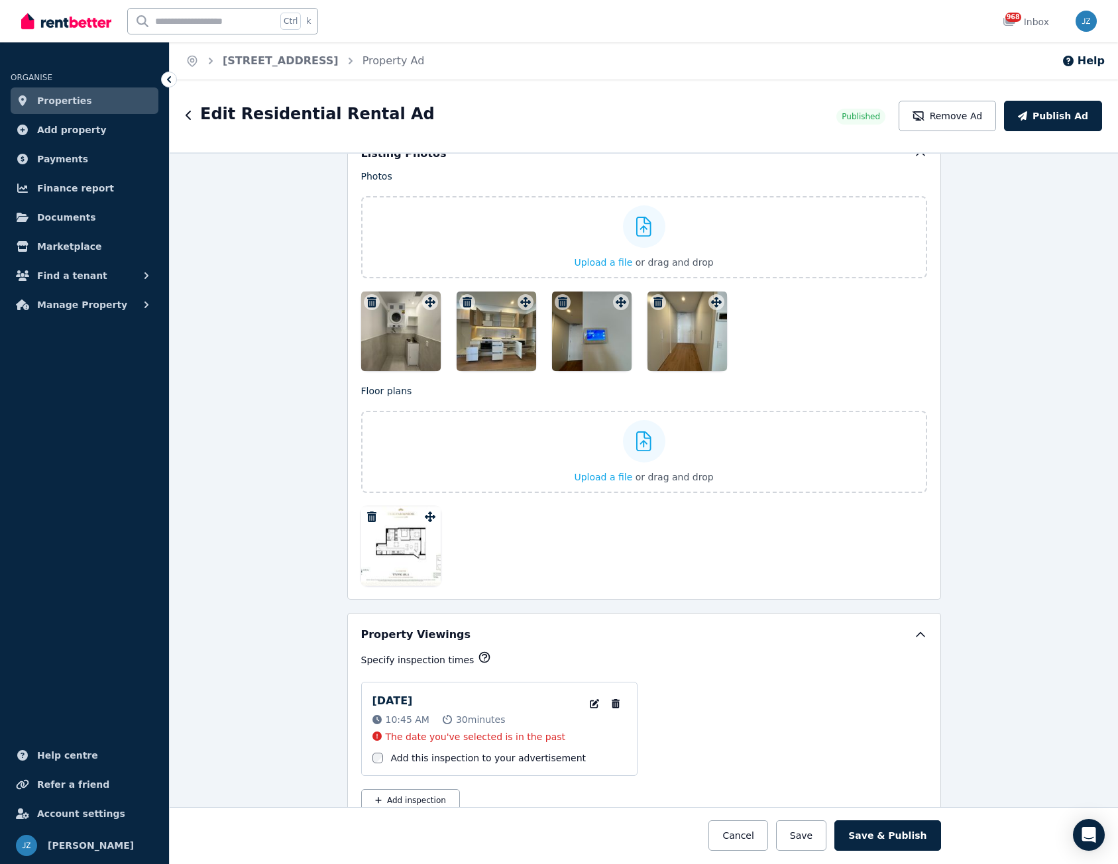
click at [467, 304] on icon "button" at bounding box center [466, 302] width 13 height 11
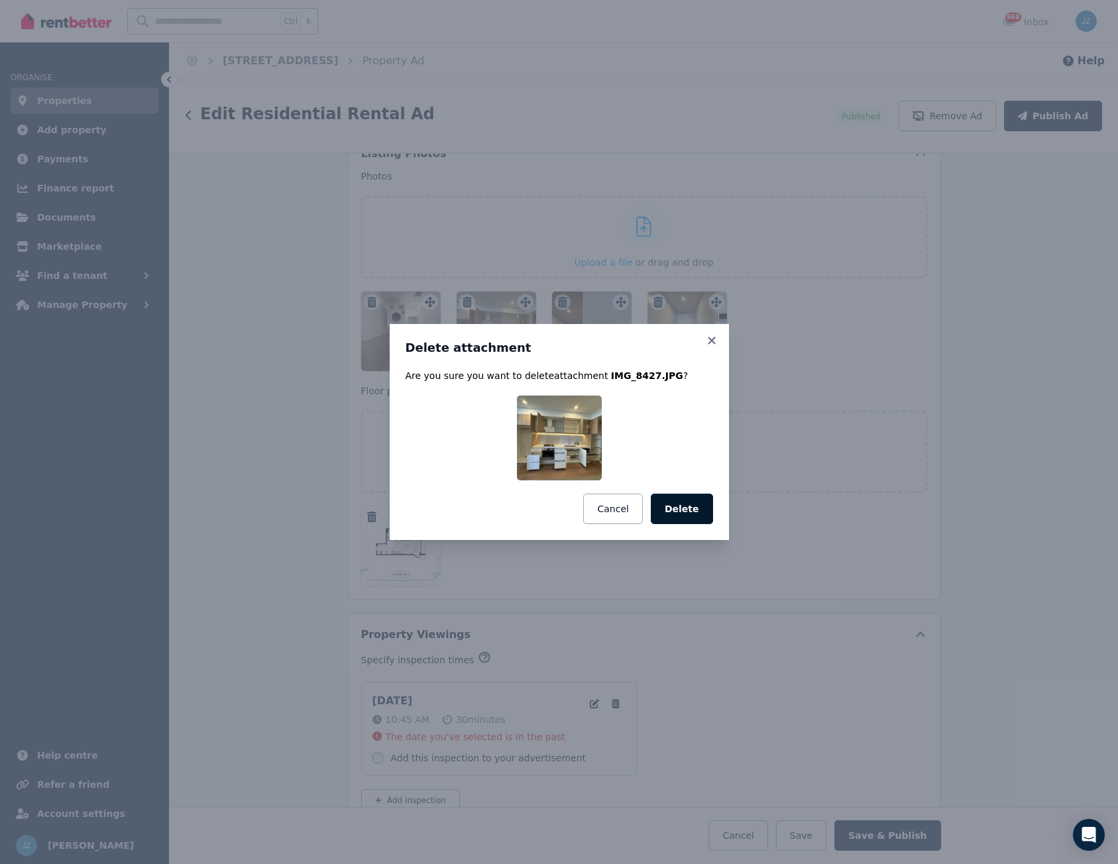
drag, startPoint x: 704, startPoint y: 517, endPoint x: 658, endPoint y: 435, distance: 94.0
click at [704, 515] on button "Delete" at bounding box center [682, 509] width 62 height 30
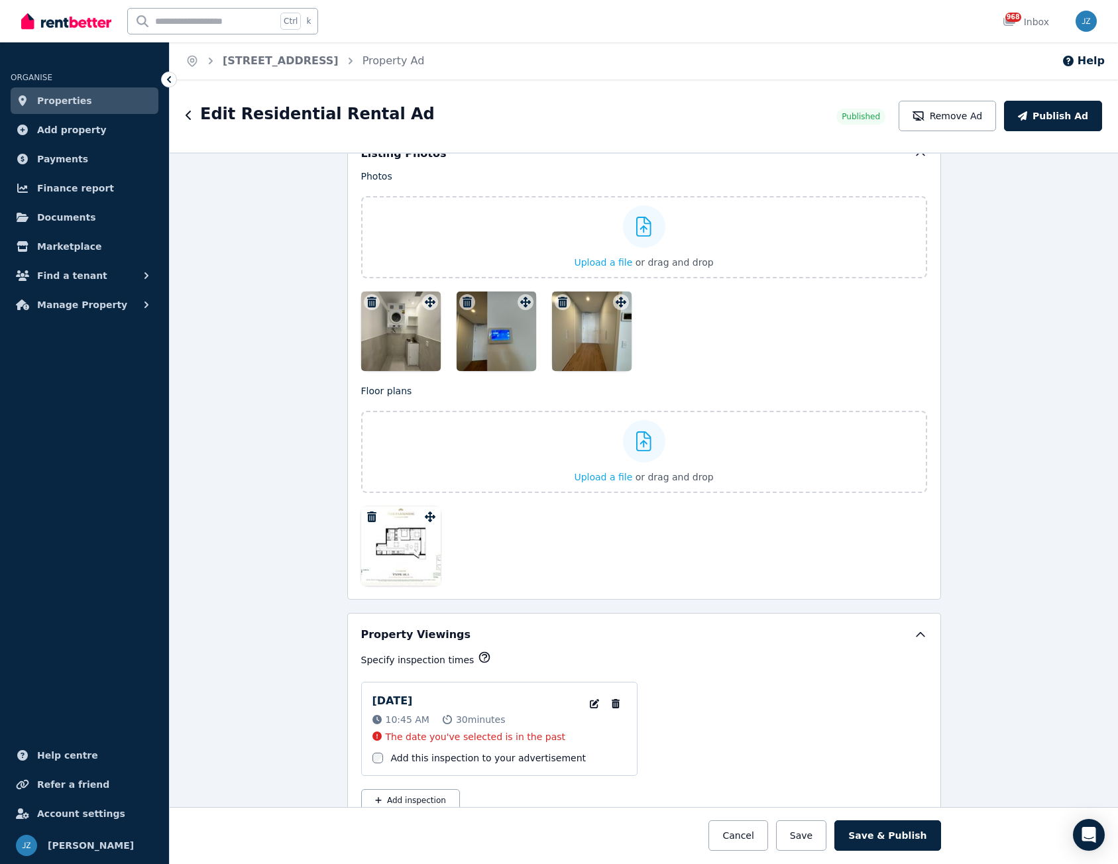
click at [464, 297] on icon "button" at bounding box center [466, 302] width 9 height 11
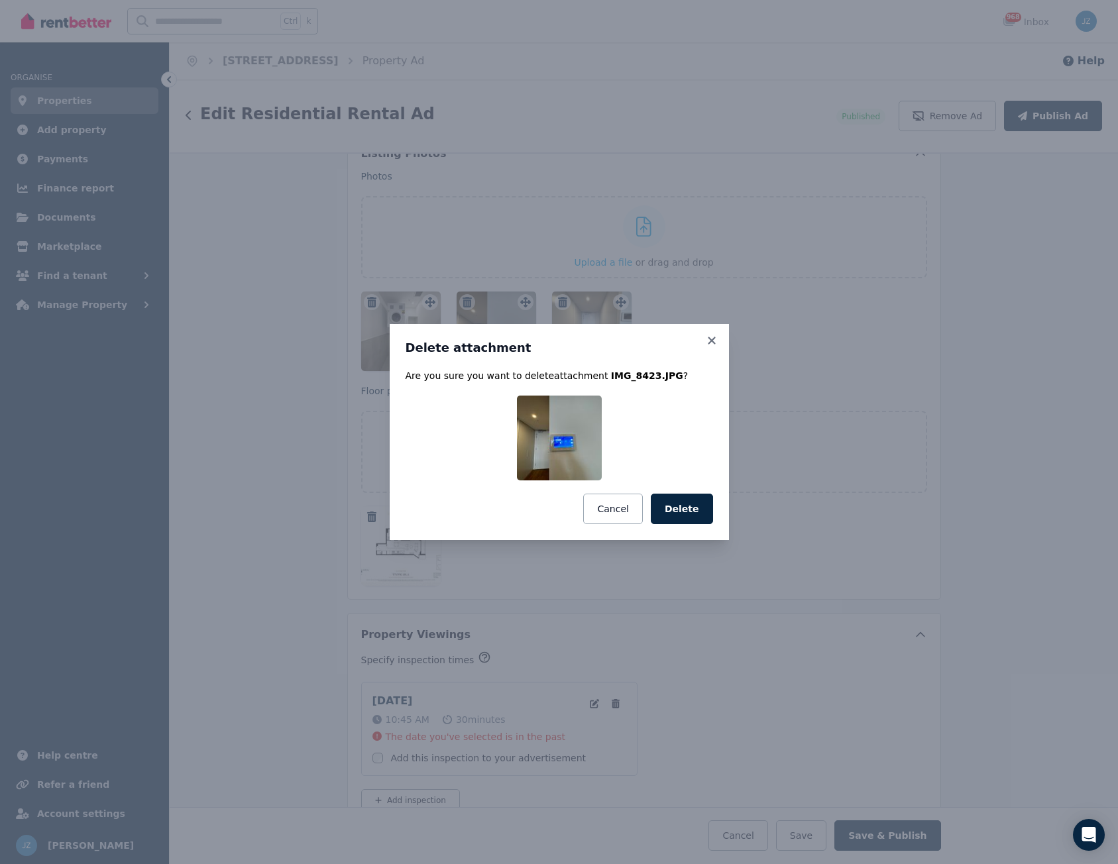
drag, startPoint x: 687, startPoint y: 510, endPoint x: 592, endPoint y: 378, distance: 162.4
click at [685, 504] on button "Delete" at bounding box center [682, 509] width 62 height 30
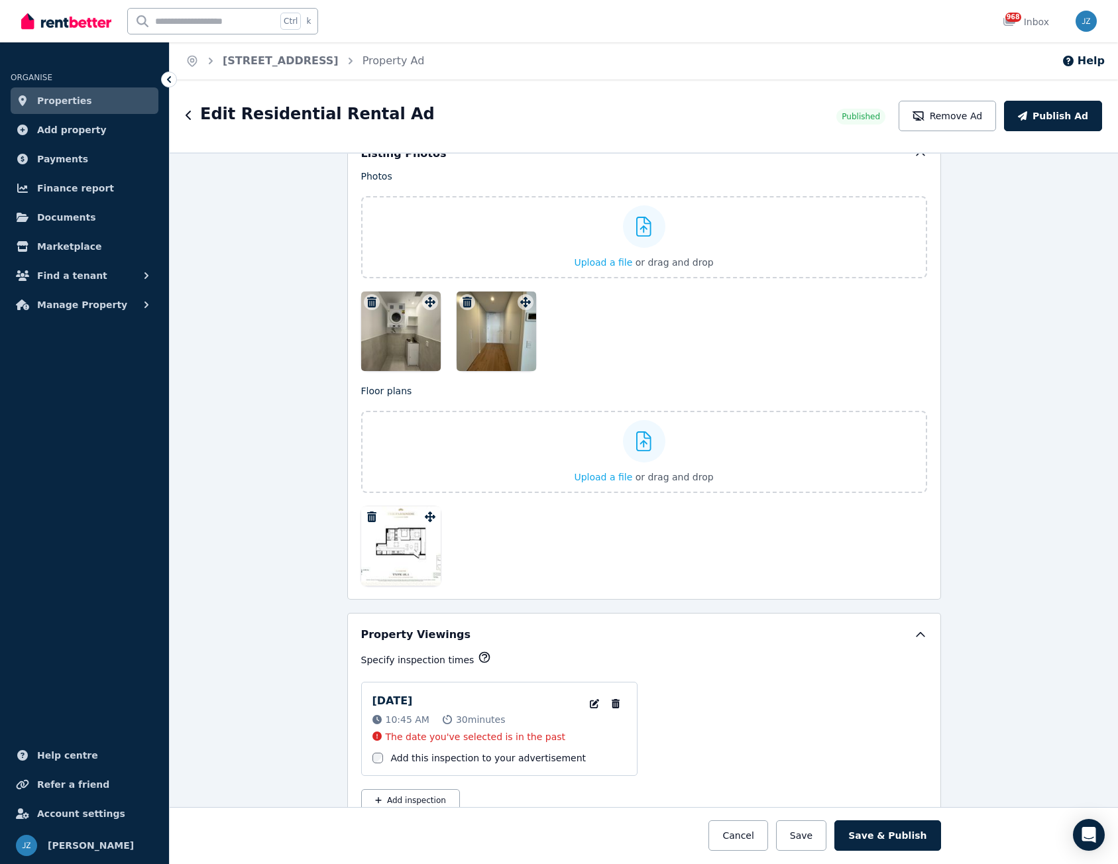
click at [464, 298] on icon "button" at bounding box center [466, 302] width 9 height 11
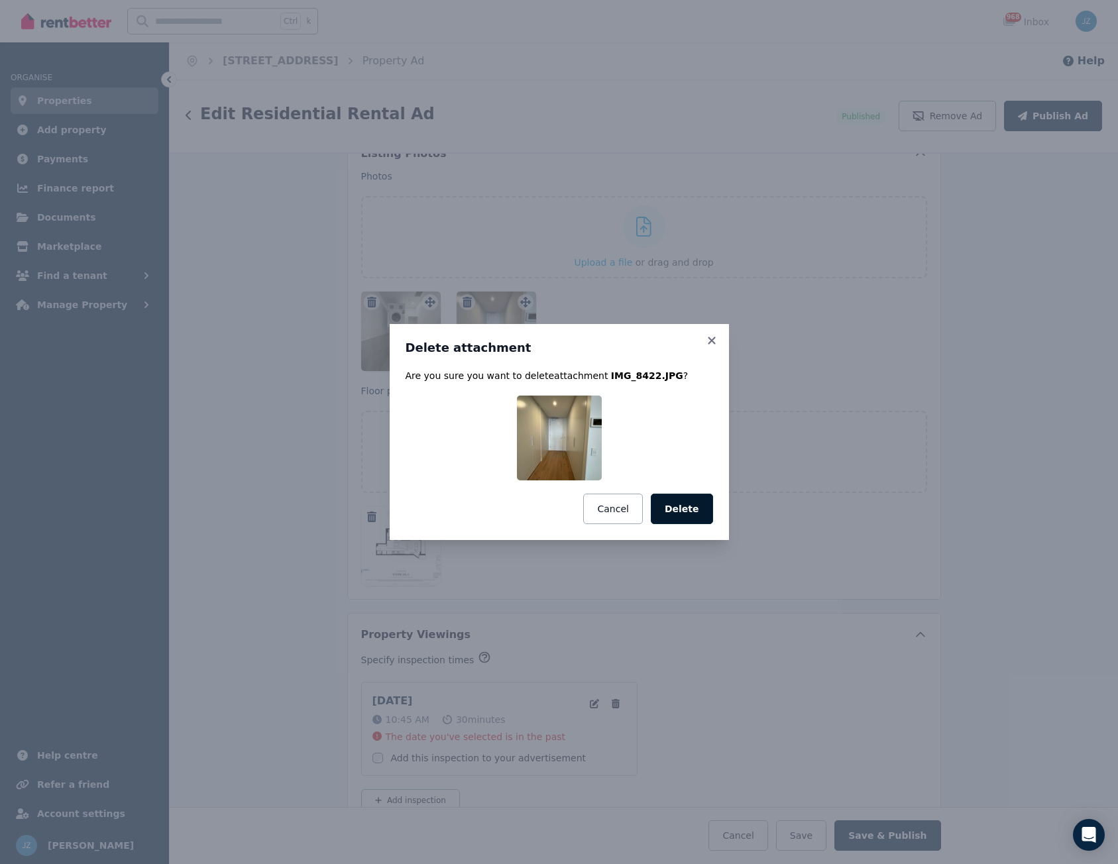
click at [703, 508] on button "Delete" at bounding box center [682, 509] width 62 height 30
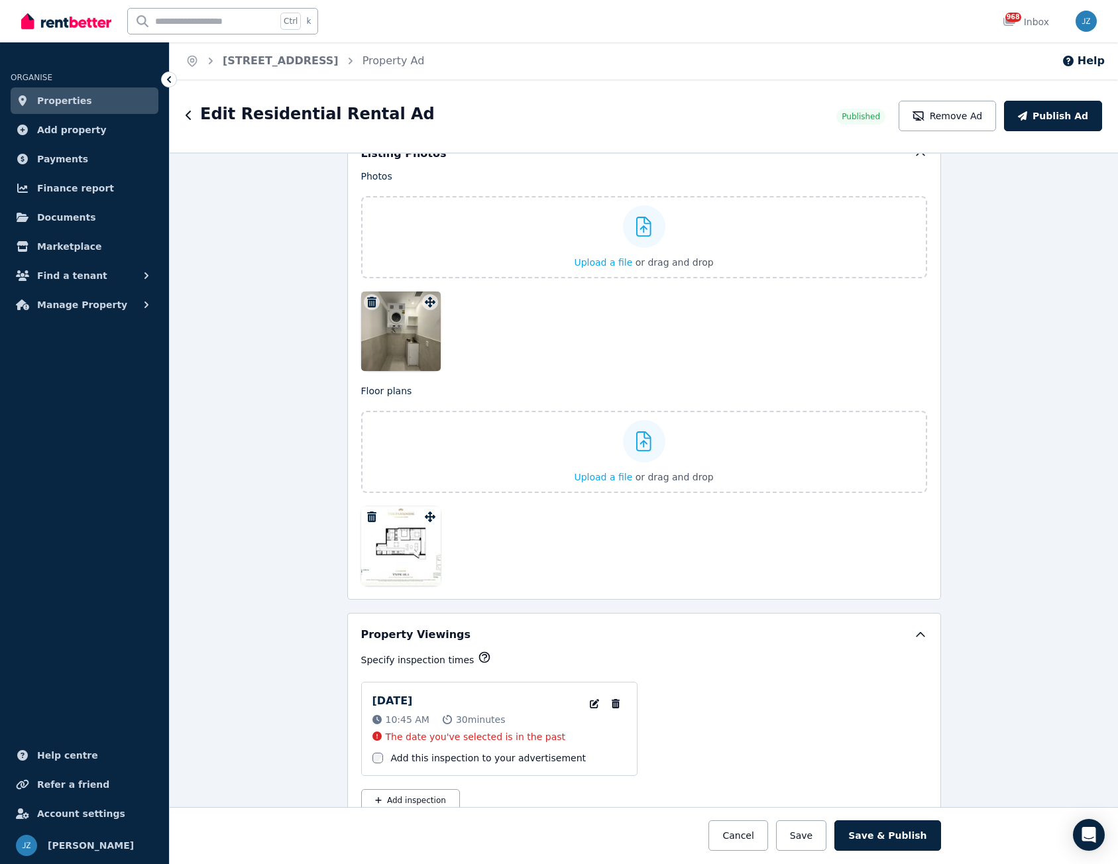
click at [367, 515] on icon "button" at bounding box center [371, 517] width 9 height 11
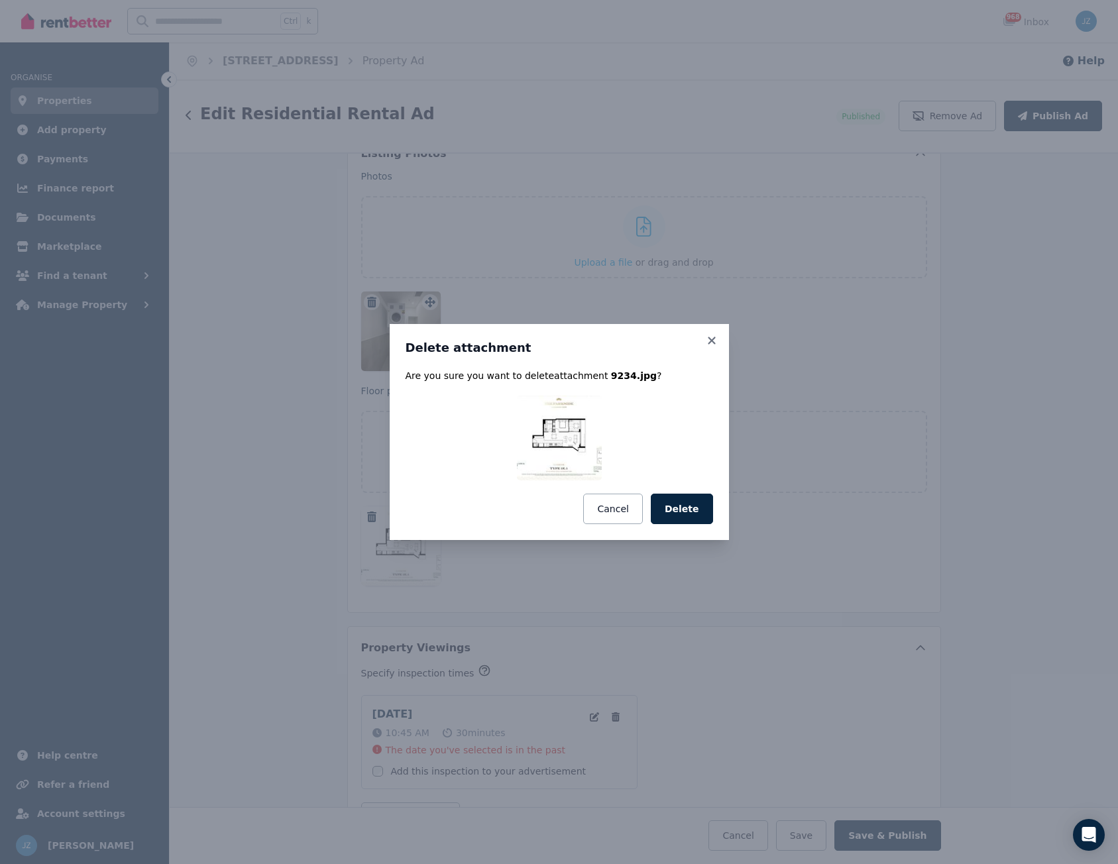
click at [680, 512] on button "Delete" at bounding box center [682, 509] width 62 height 30
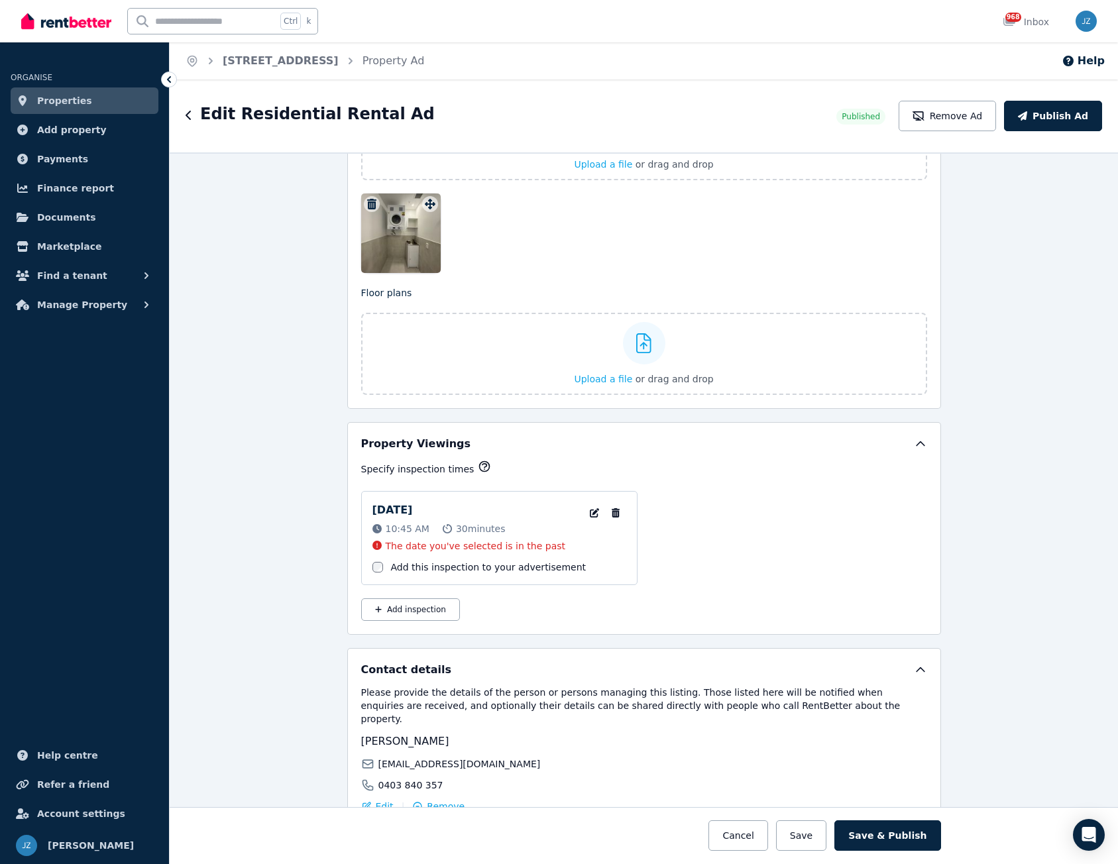
scroll to position [1791, 0]
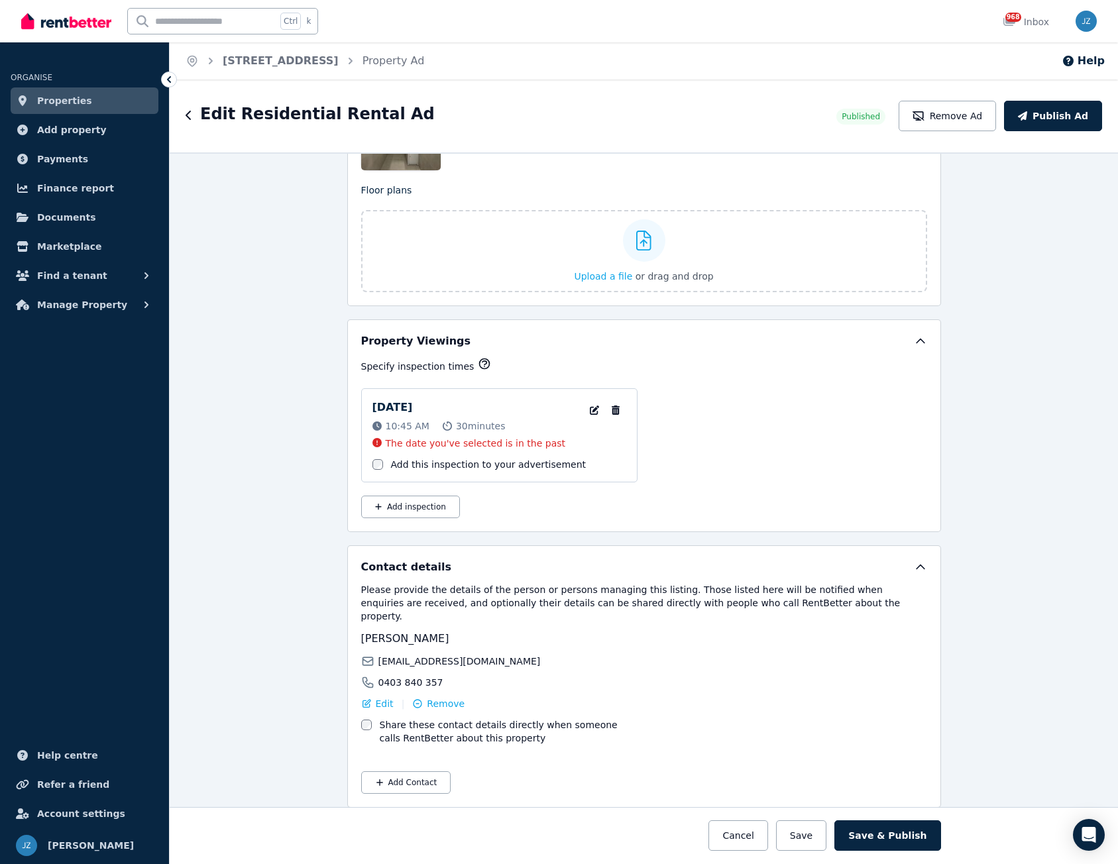
drag, startPoint x: 872, startPoint y: 841, endPoint x: 877, endPoint y: 813, distance: 28.9
click at [873, 841] on button "Save & Publish" at bounding box center [887, 835] width 106 height 30
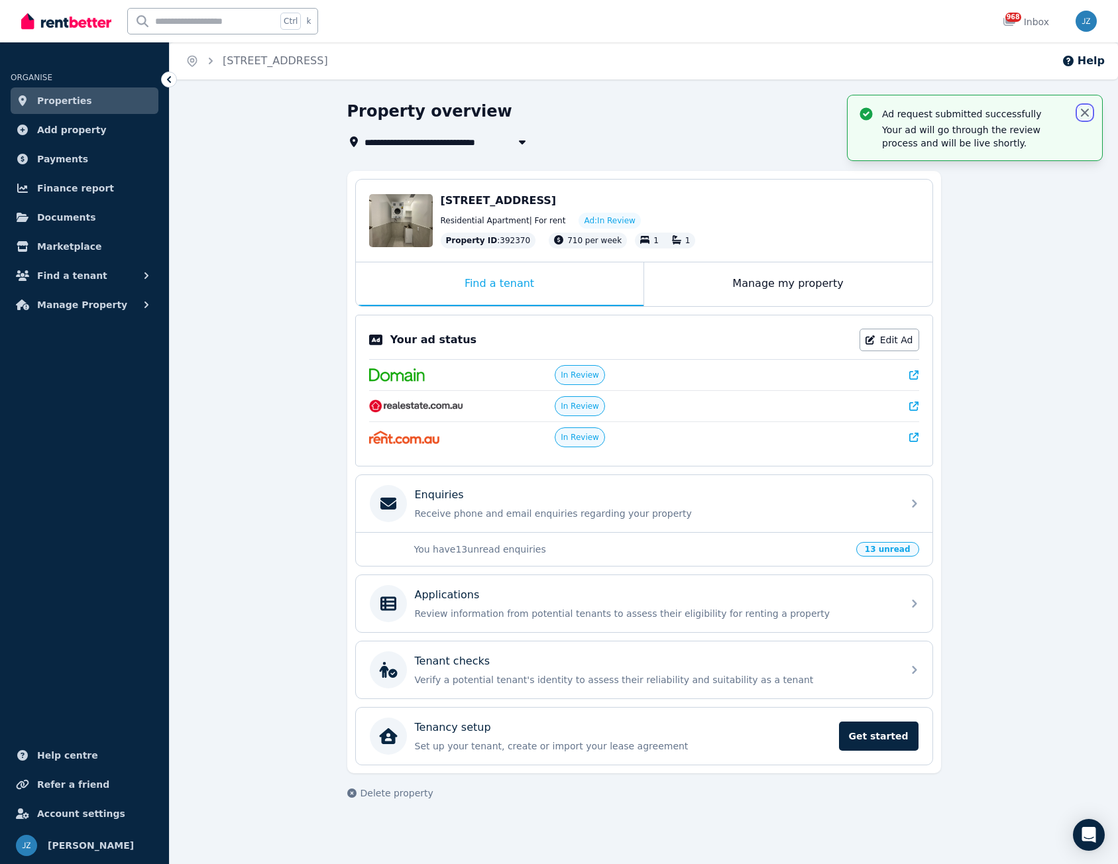
click at [1085, 115] on icon "button" at bounding box center [1084, 112] width 13 height 13
